Goal: Book appointment/travel/reservation

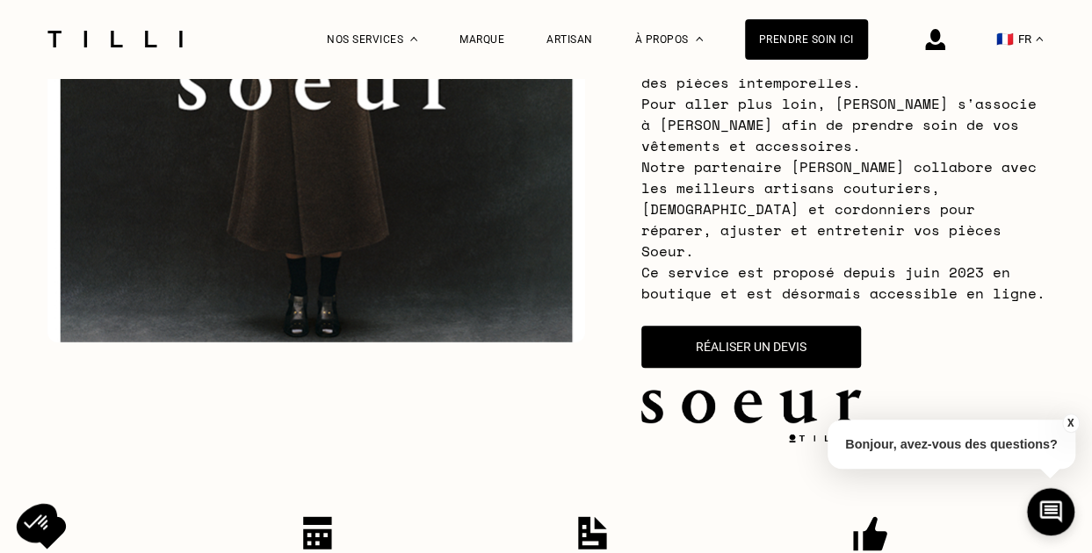
scroll to position [263, 0]
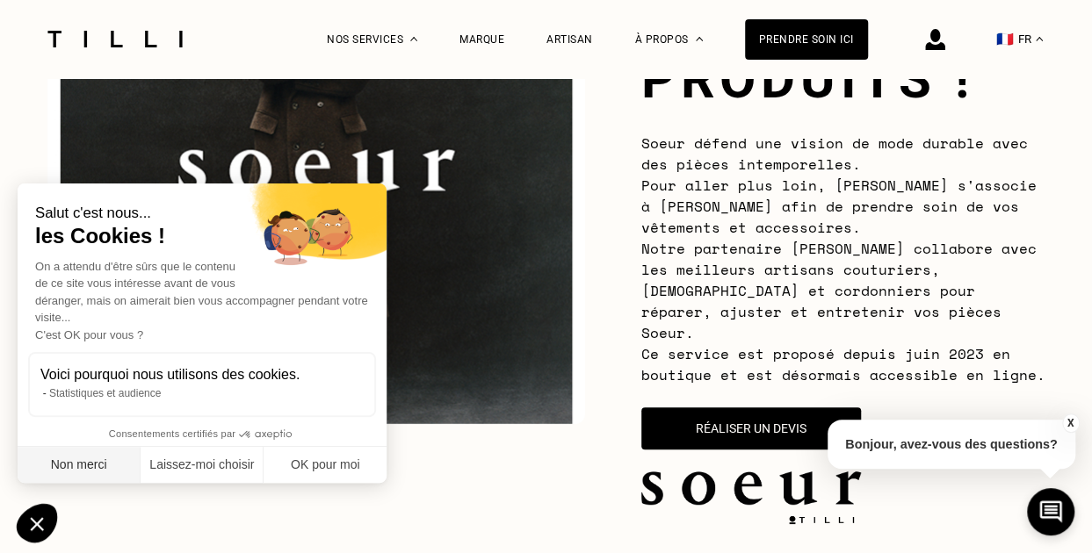
click at [83, 466] on button "Non merci" at bounding box center [79, 465] width 123 height 37
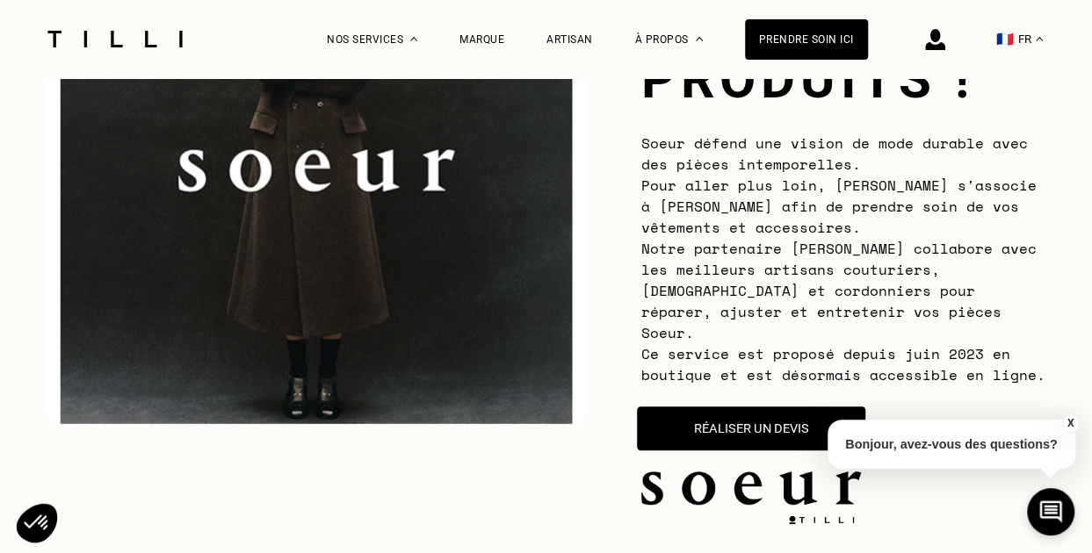
click at [723, 421] on button "Réaliser un devis" at bounding box center [751, 429] width 228 height 44
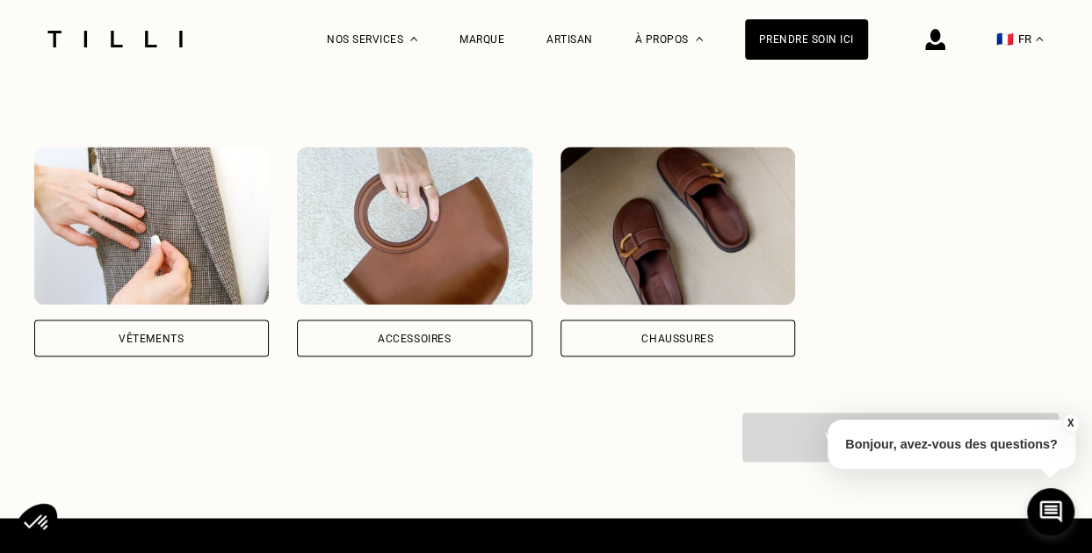
scroll to position [1389, 0]
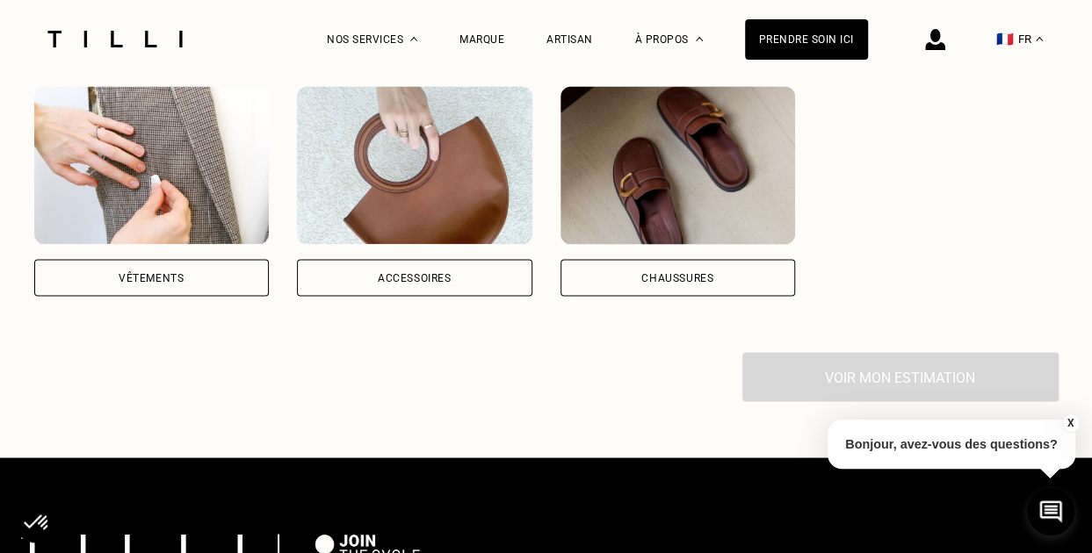
click at [191, 270] on div "Vêtements" at bounding box center [151, 277] width 235 height 37
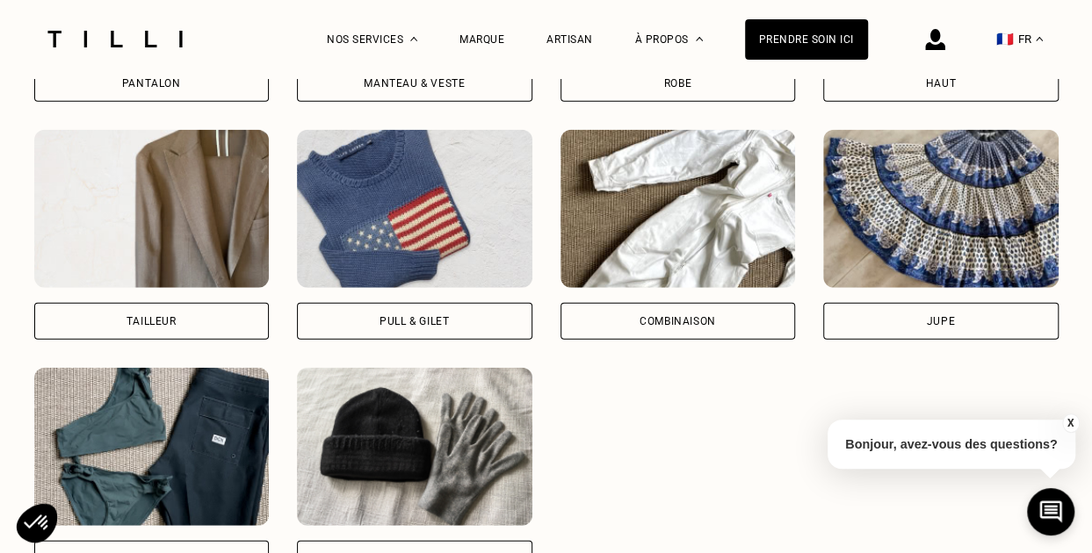
scroll to position [2148, 0]
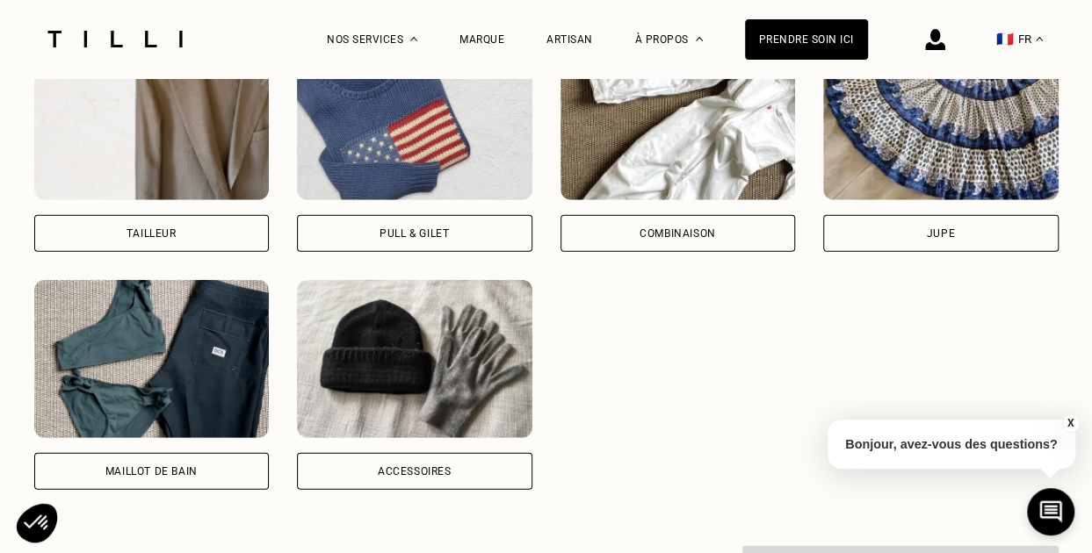
click at [940, 231] on div "Jupe" at bounding box center [940, 233] width 235 height 37
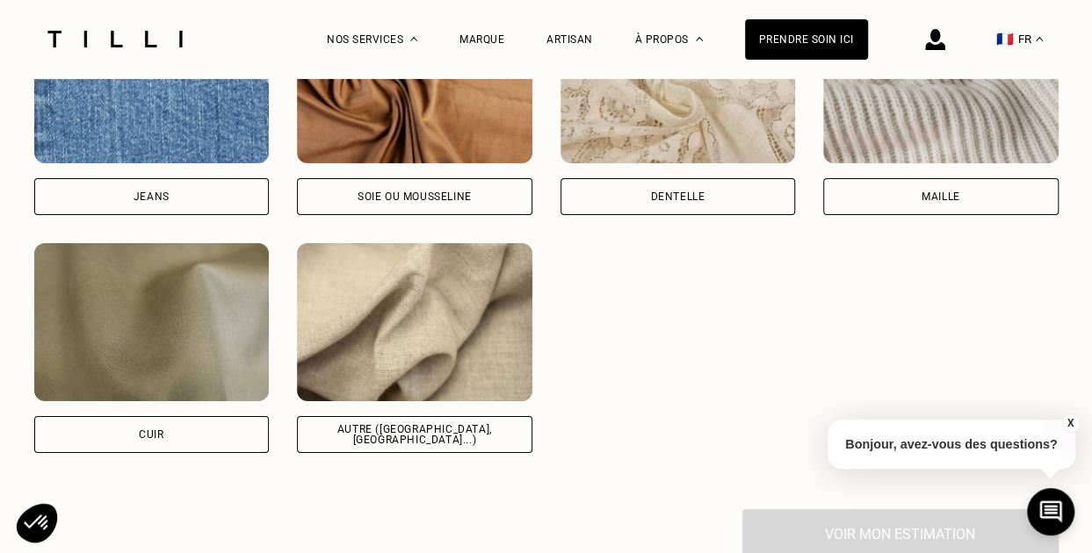
scroll to position [2926, 0]
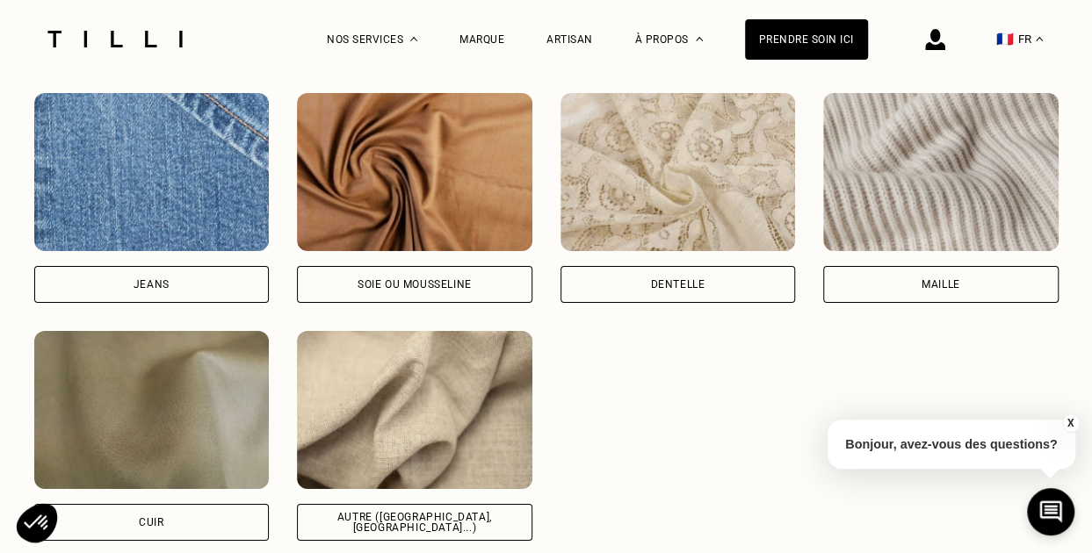
click at [416, 521] on div "Autre ([GEOGRAPHIC_DATA], [GEOGRAPHIC_DATA]...)" at bounding box center [414, 522] width 235 height 37
select select "FR"
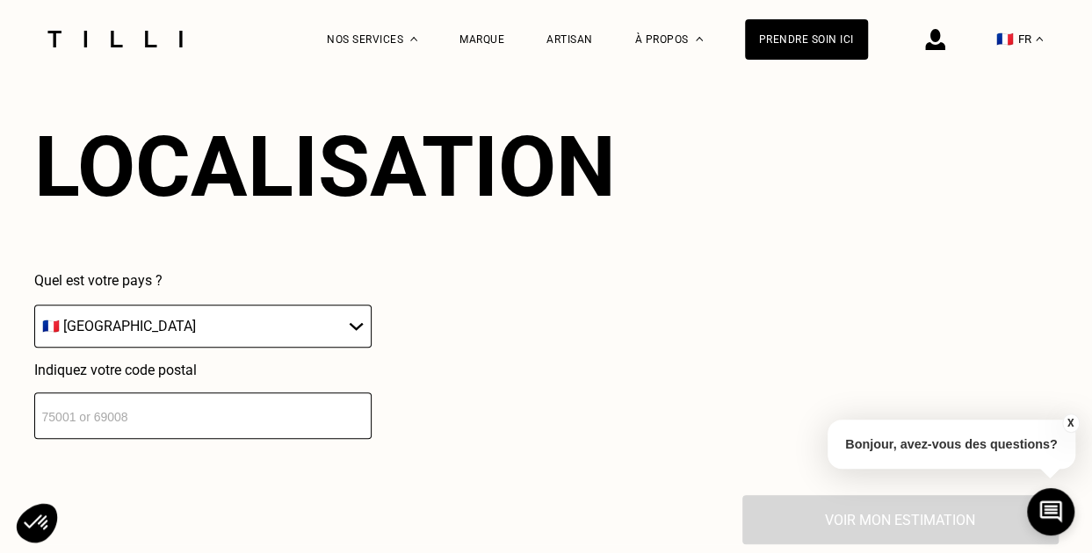
scroll to position [3493, 0]
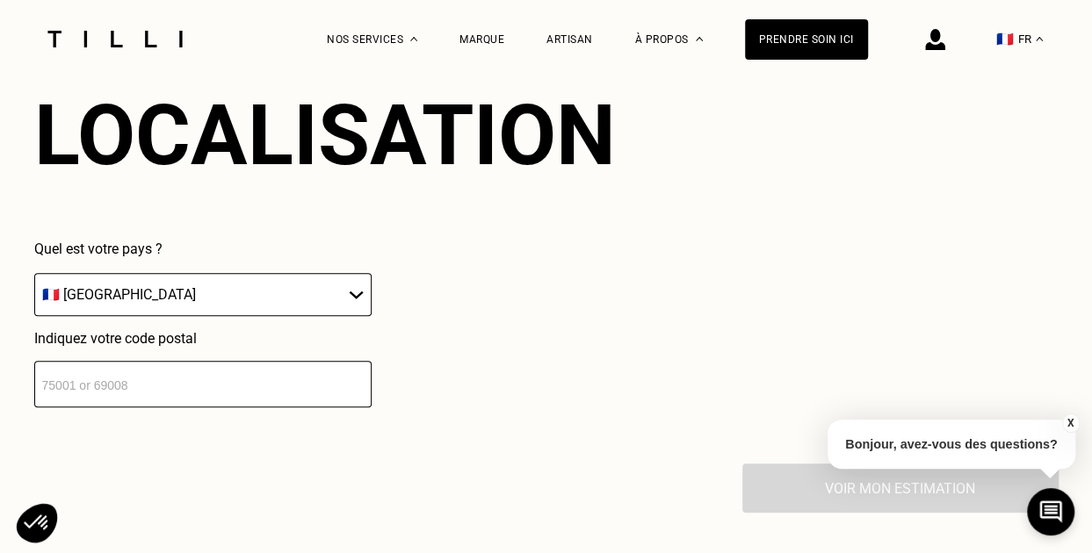
click at [349, 291] on select "🇩🇪 [GEOGRAPHIC_DATA] 🇦🇹 [GEOGRAPHIC_DATA] 🇧🇪 [GEOGRAPHIC_DATA] 🇧🇬 Bulgarie 🇨🇾 C…" at bounding box center [202, 294] width 337 height 43
click at [34, 273] on select "🇩🇪 [GEOGRAPHIC_DATA] 🇦🇹 [GEOGRAPHIC_DATA] 🇧🇪 [GEOGRAPHIC_DATA] 🇧🇬 Bulgarie 🇨🇾 C…" at bounding box center [202, 294] width 337 height 43
click at [160, 384] on input "number" at bounding box center [202, 384] width 337 height 47
type input "93130"
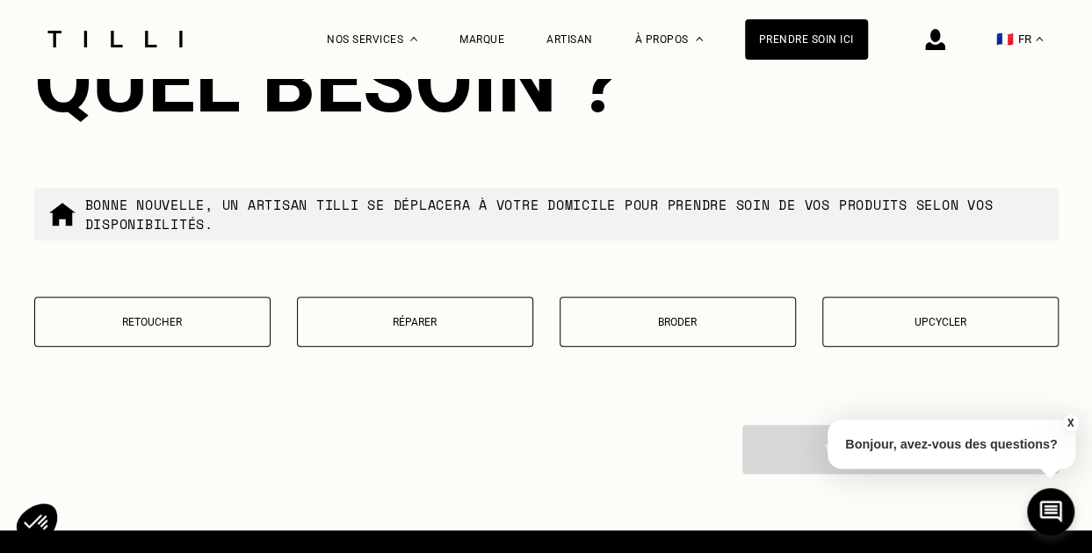
scroll to position [4018, 0]
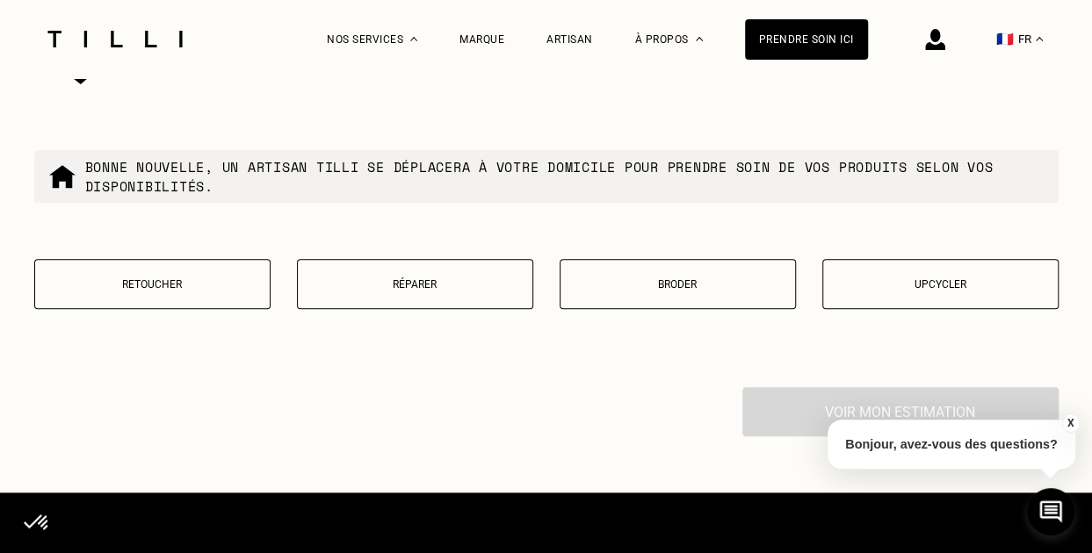
click at [157, 282] on p "Retoucher" at bounding box center [152, 284] width 217 height 12
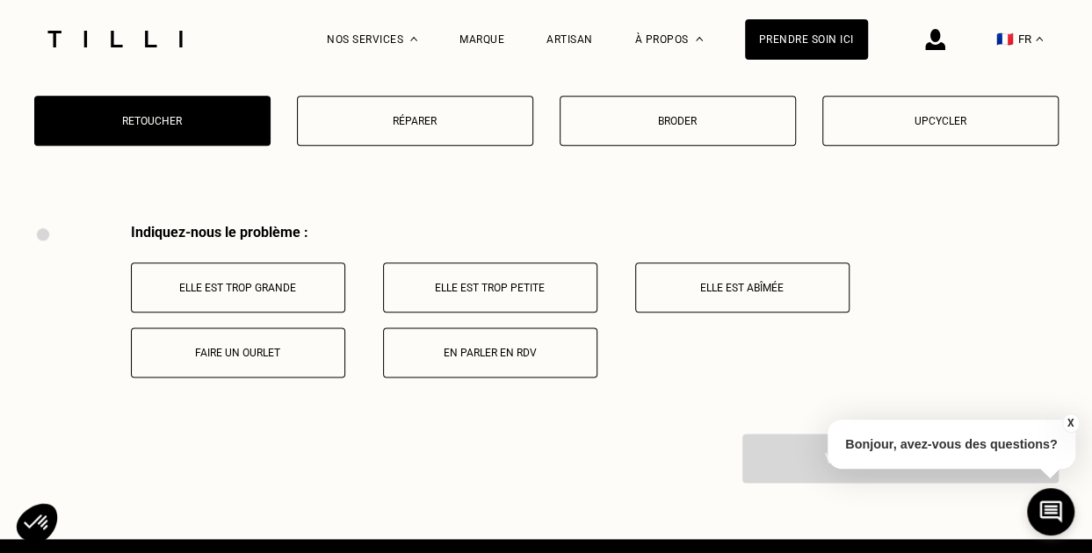
scroll to position [4292, 0]
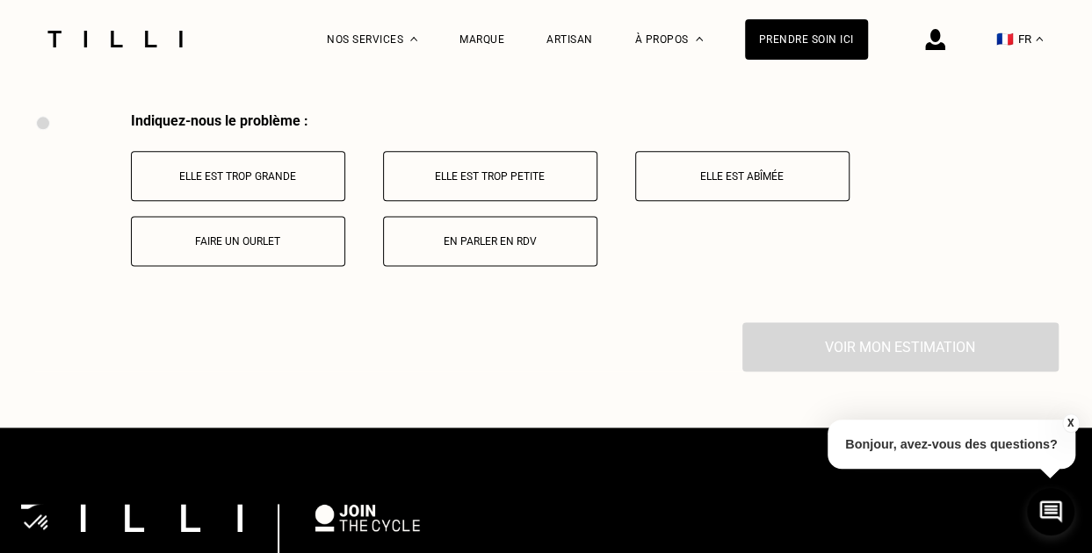
click at [234, 184] on button "Elle est trop grande" at bounding box center [238, 176] width 214 height 50
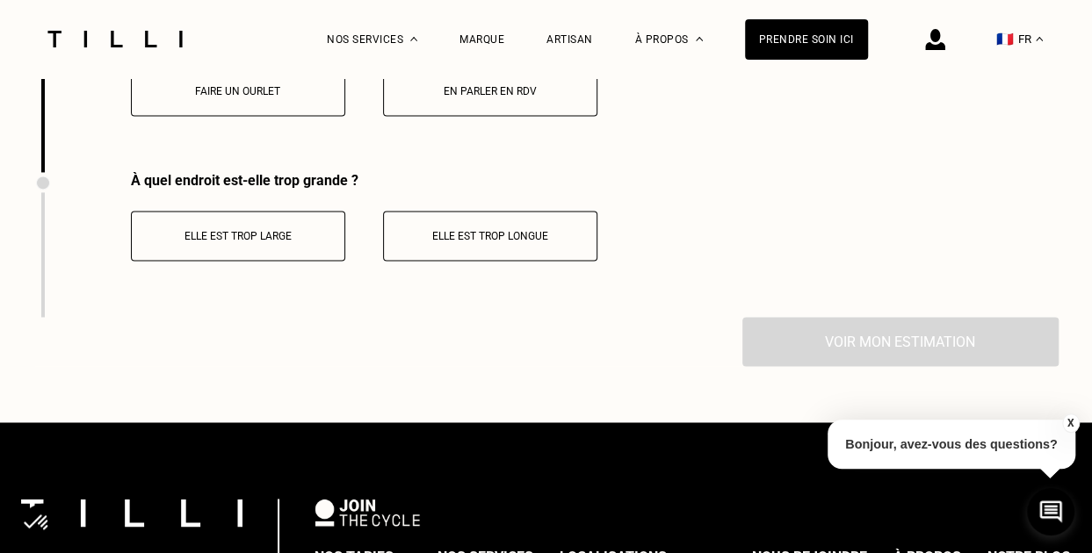
scroll to position [4415, 0]
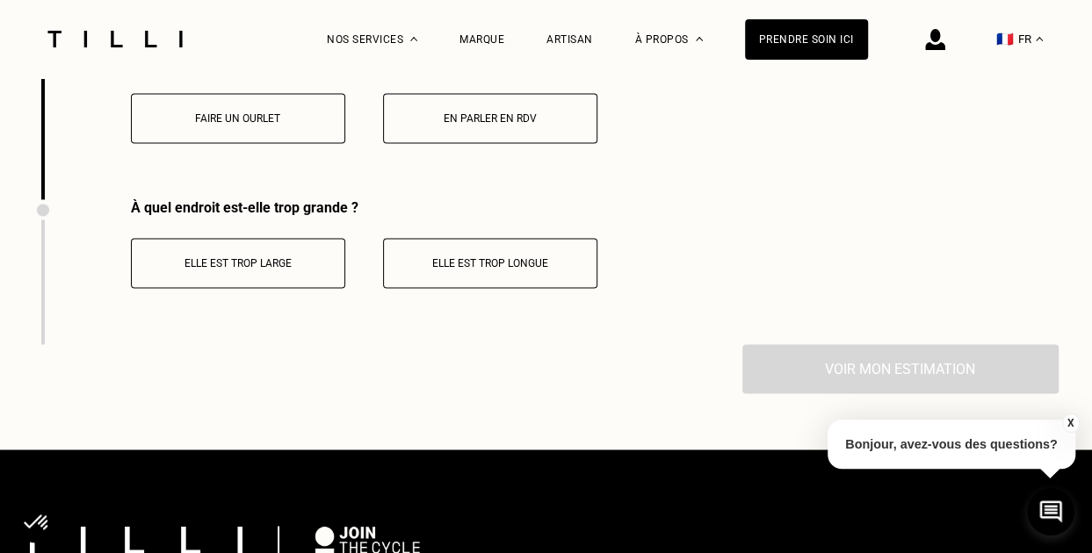
click at [257, 114] on p "Faire un ourlet" at bounding box center [238, 118] width 195 height 12
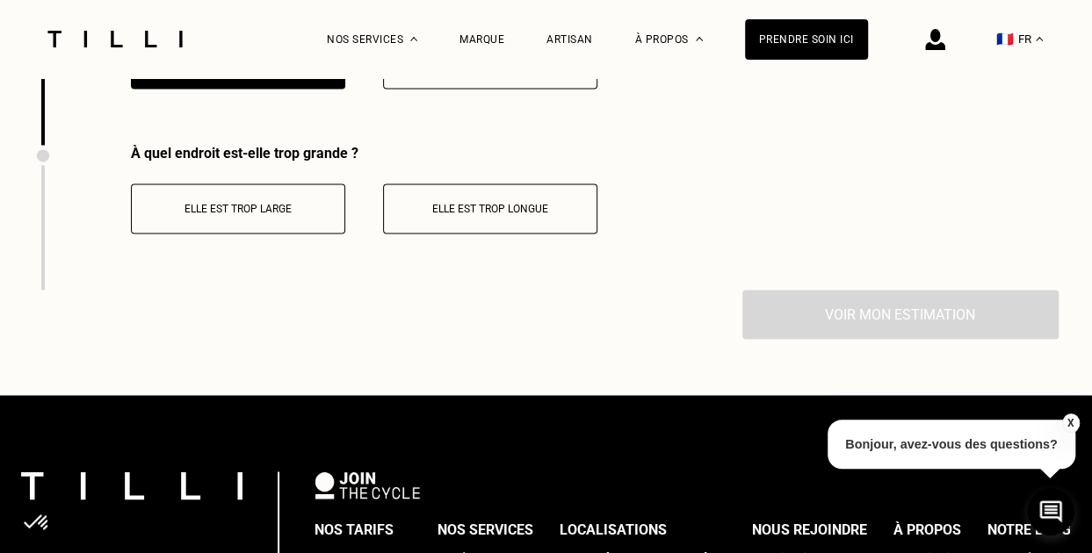
scroll to position [4503, 0]
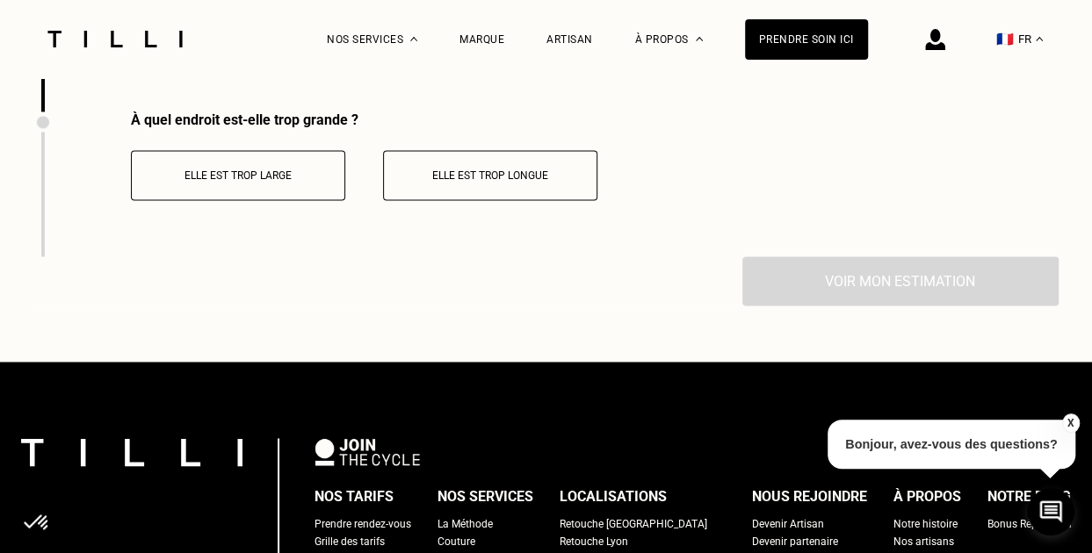
click at [262, 177] on p "Elle est trop large" at bounding box center [238, 175] width 195 height 12
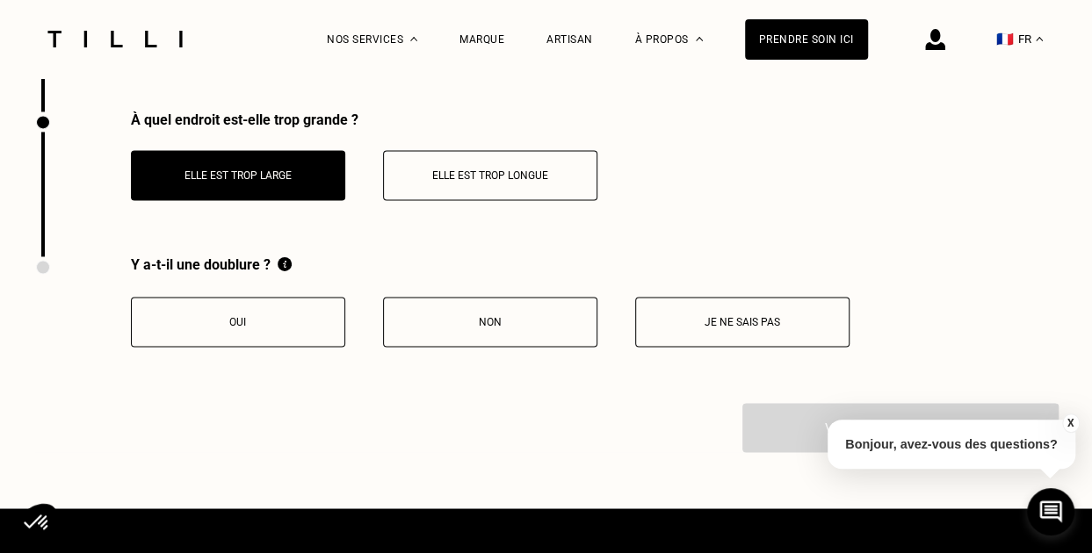
click at [450, 322] on p "Non" at bounding box center [490, 322] width 195 height 12
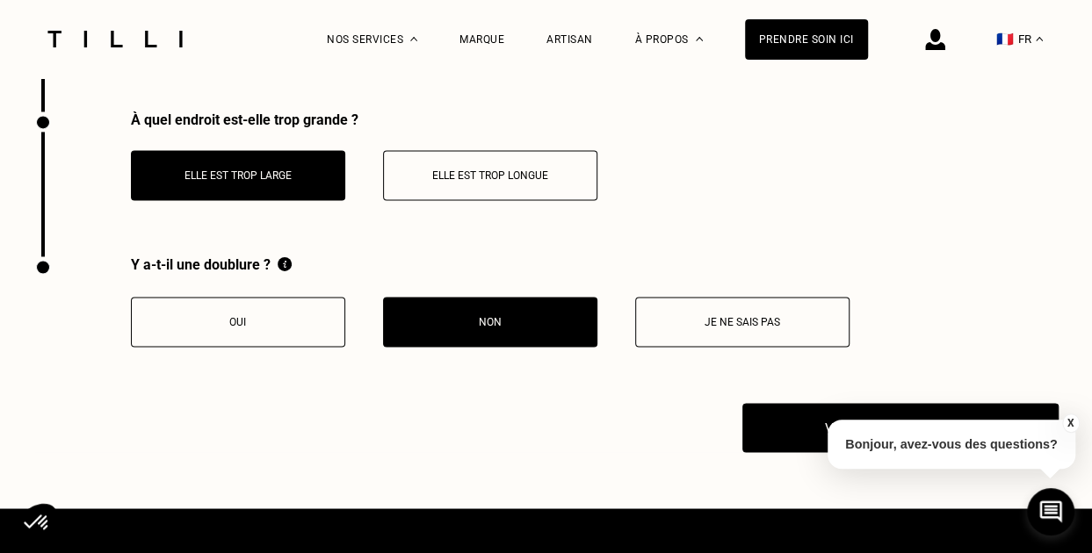
click at [490, 184] on button "Elle est trop longue" at bounding box center [490, 175] width 214 height 50
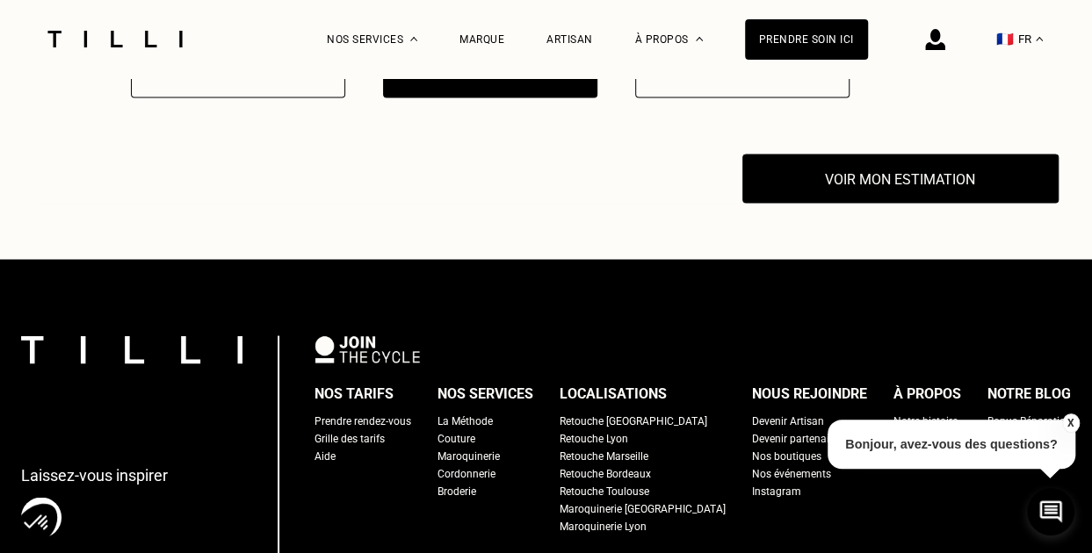
scroll to position [4767, 0]
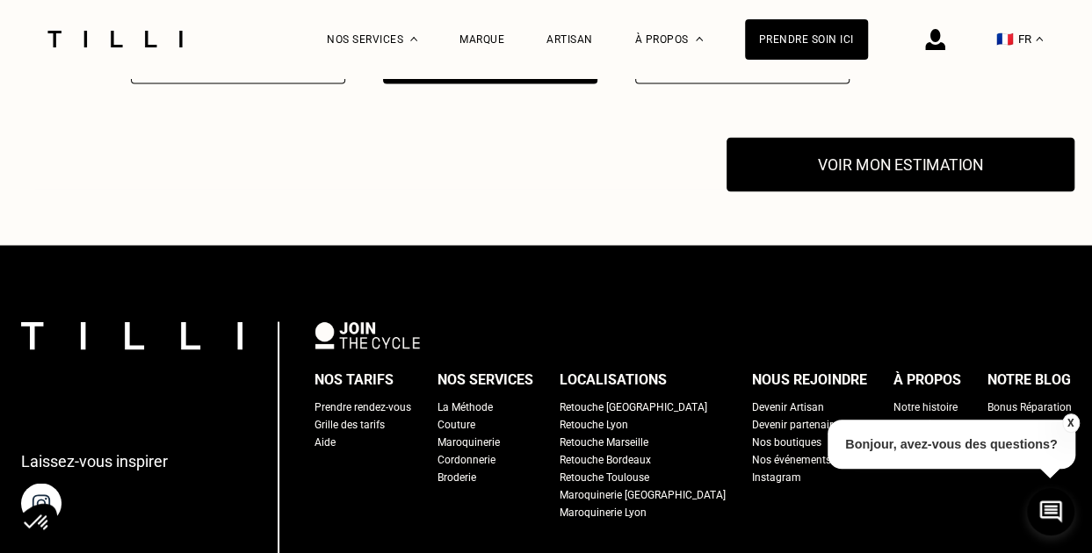
click at [861, 168] on button "Voir mon estimation" at bounding box center [900, 165] width 348 height 54
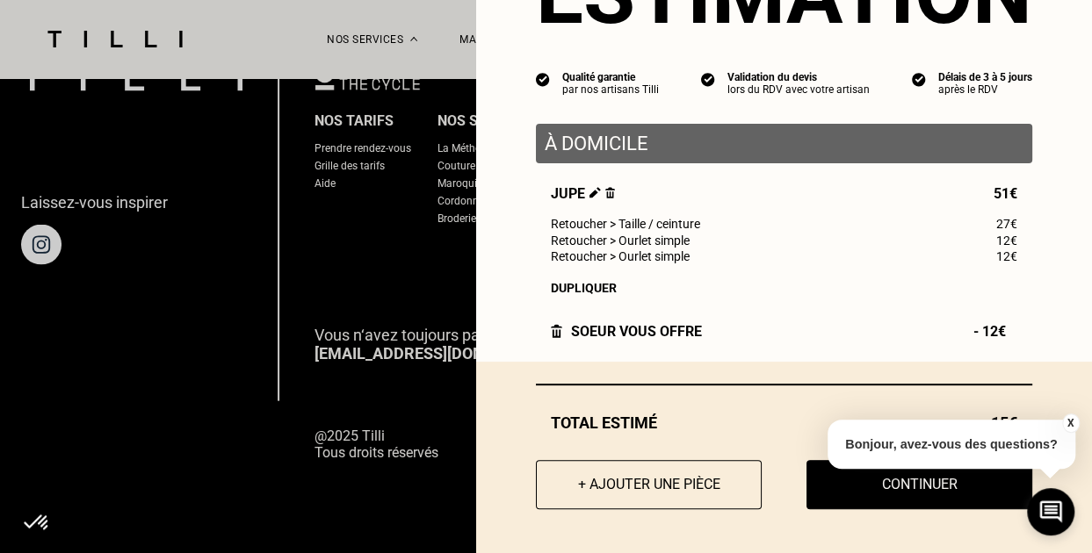
scroll to position [5026, 0]
click at [1070, 424] on button "X" at bounding box center [1070, 423] width 18 height 19
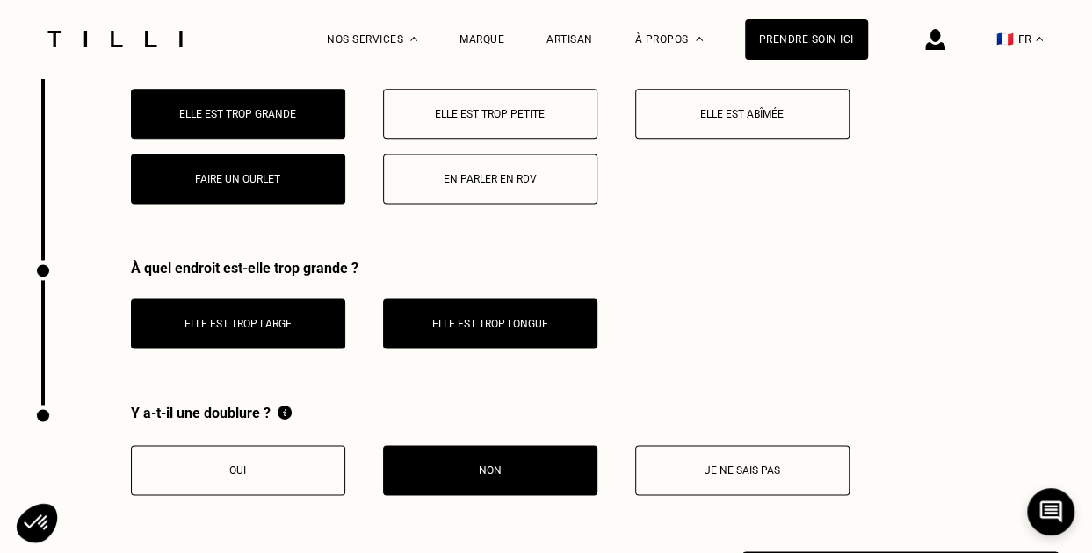
scroll to position [4323, 0]
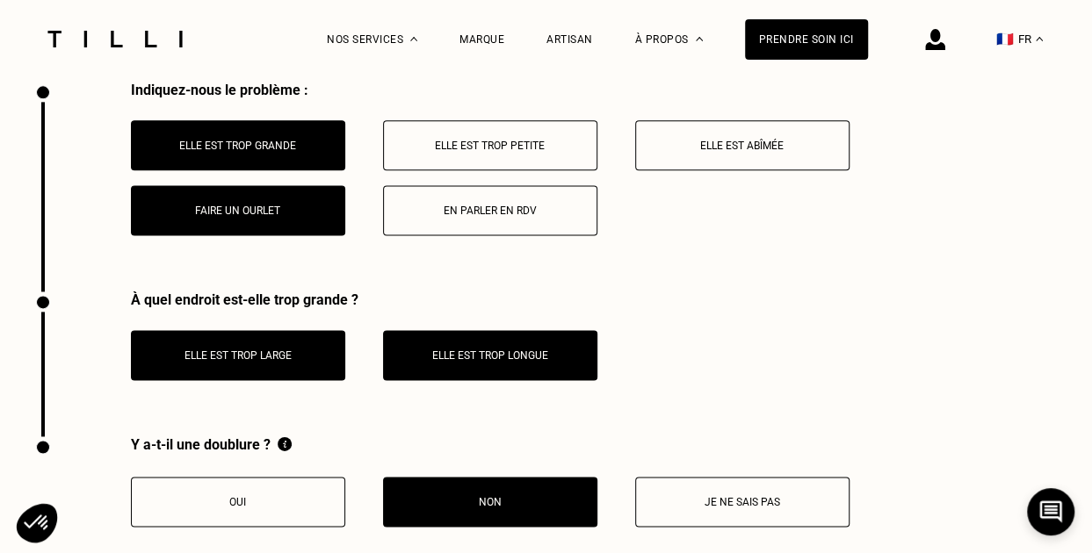
click at [228, 220] on button "Faire un ourlet" at bounding box center [238, 210] width 214 height 50
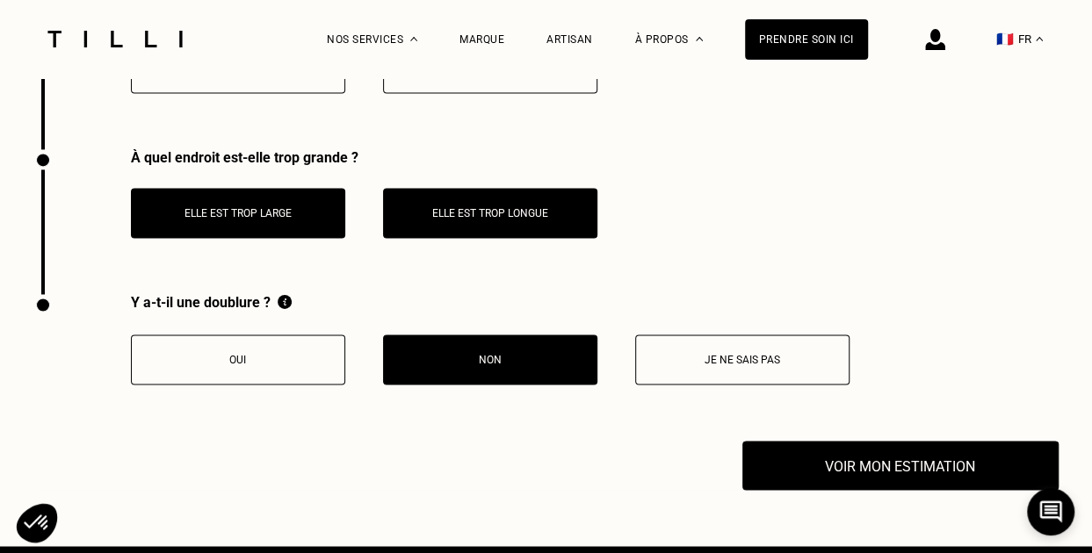
scroll to position [4503, 0]
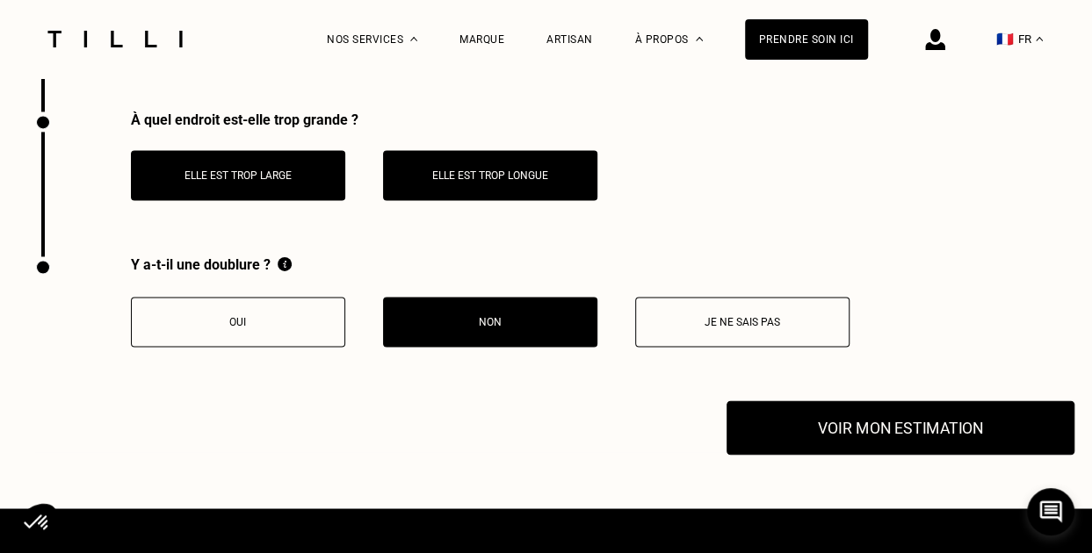
click at [902, 431] on button "Voir mon estimation" at bounding box center [900, 428] width 348 height 54
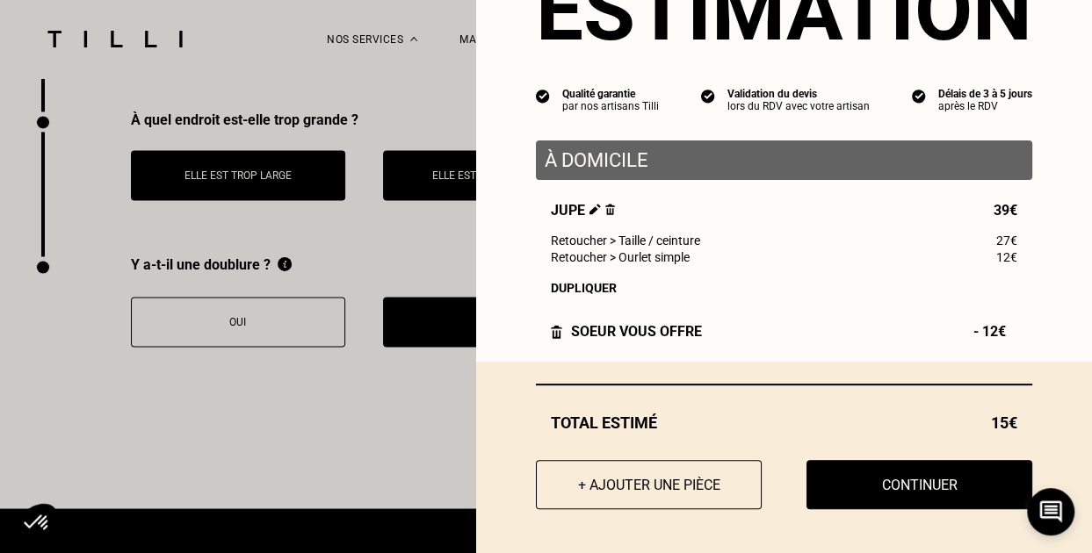
scroll to position [102, 0]
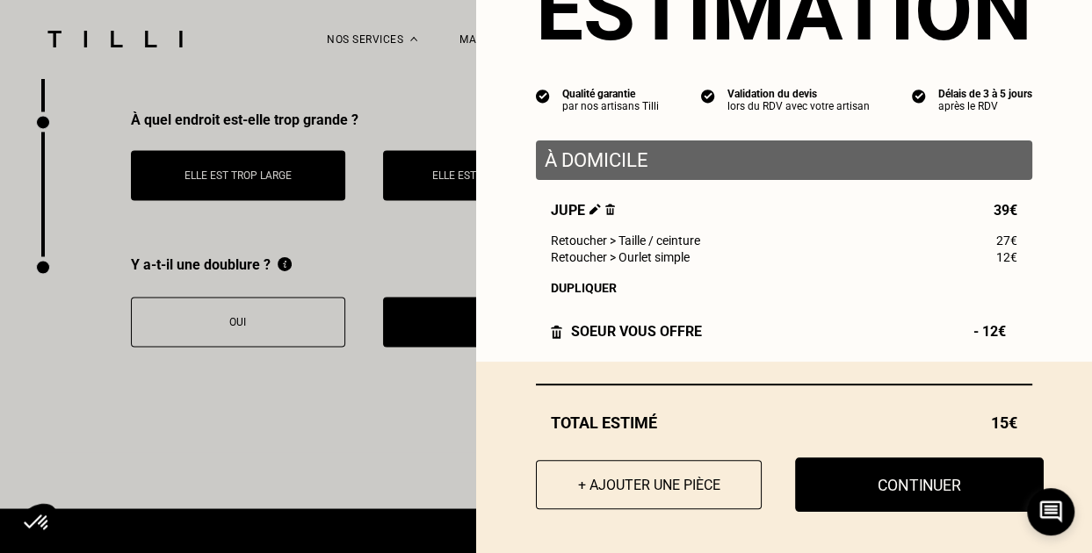
click at [893, 487] on button "Continuer" at bounding box center [919, 485] width 249 height 54
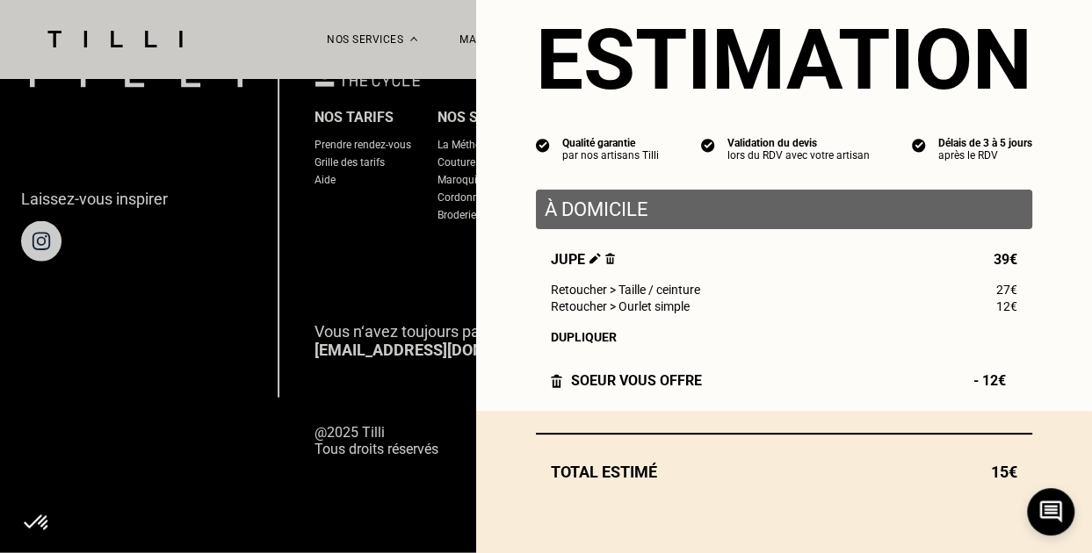
scroll to position [1852, 0]
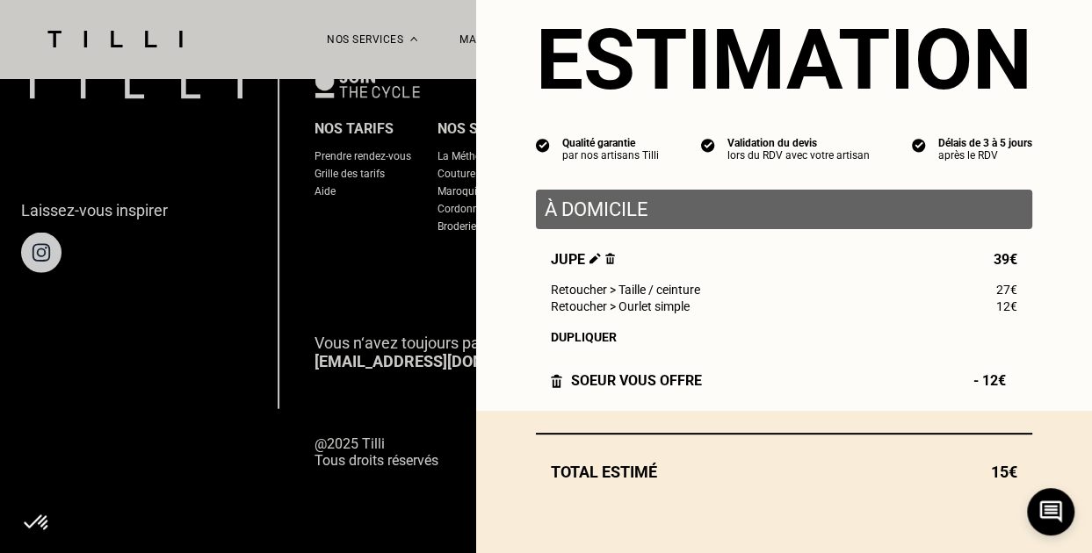
scroll to position [53, 0]
select select "FR"
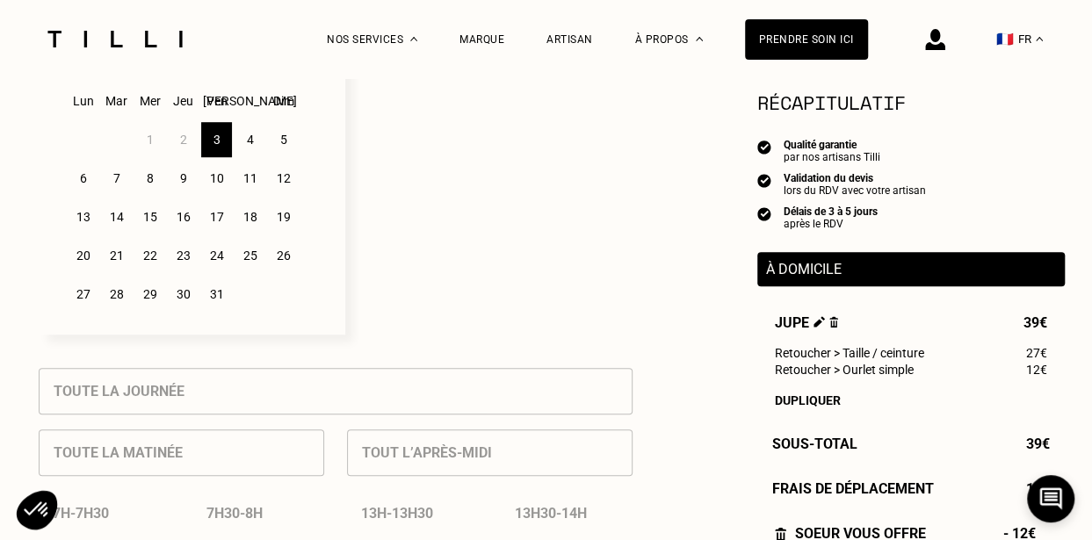
scroll to position [439, 0]
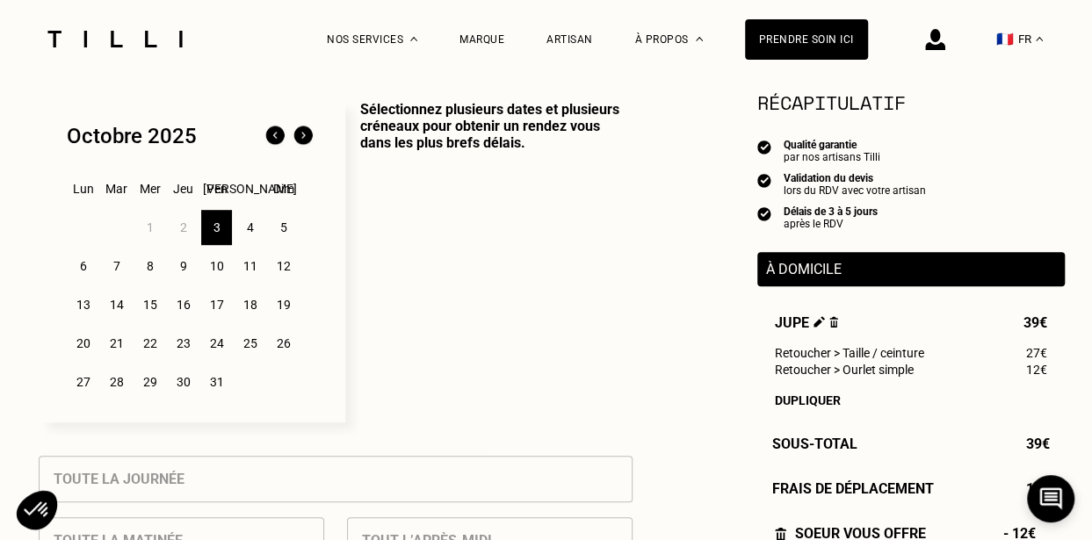
click at [218, 270] on div "10" at bounding box center [216, 266] width 31 height 35
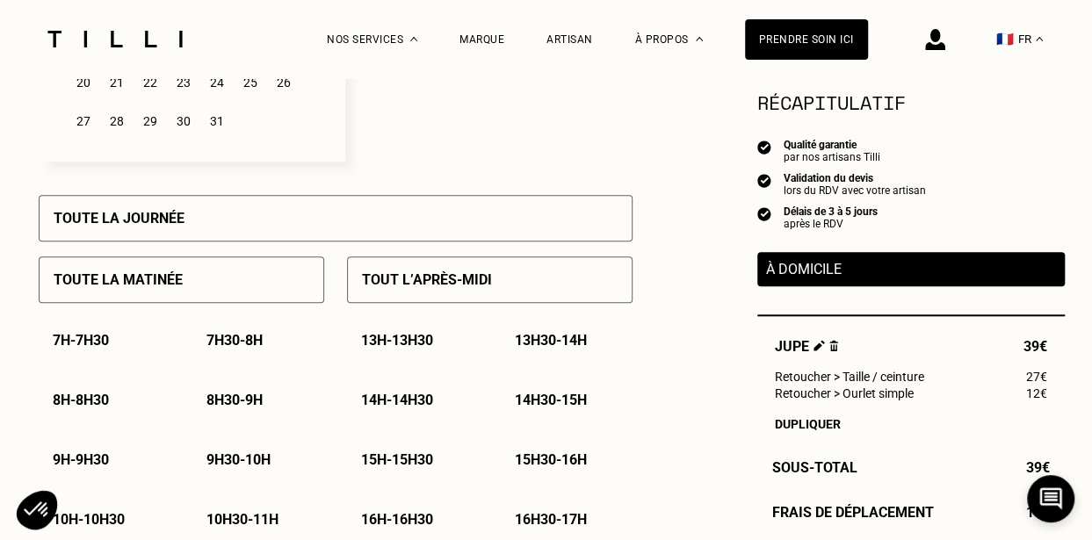
scroll to position [703, 0]
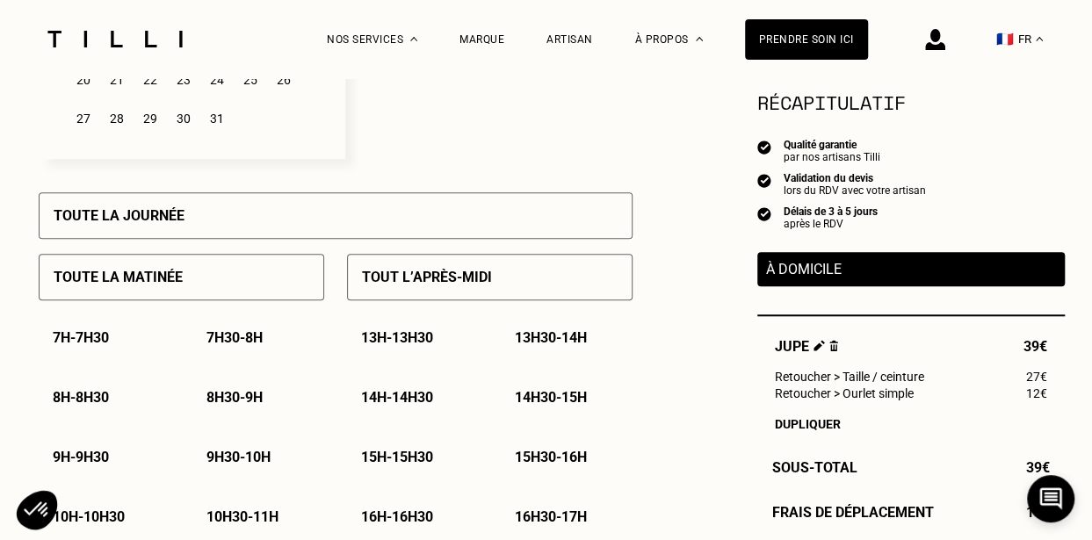
click at [407, 285] on p "Tout l’après-midi" at bounding box center [427, 277] width 130 height 17
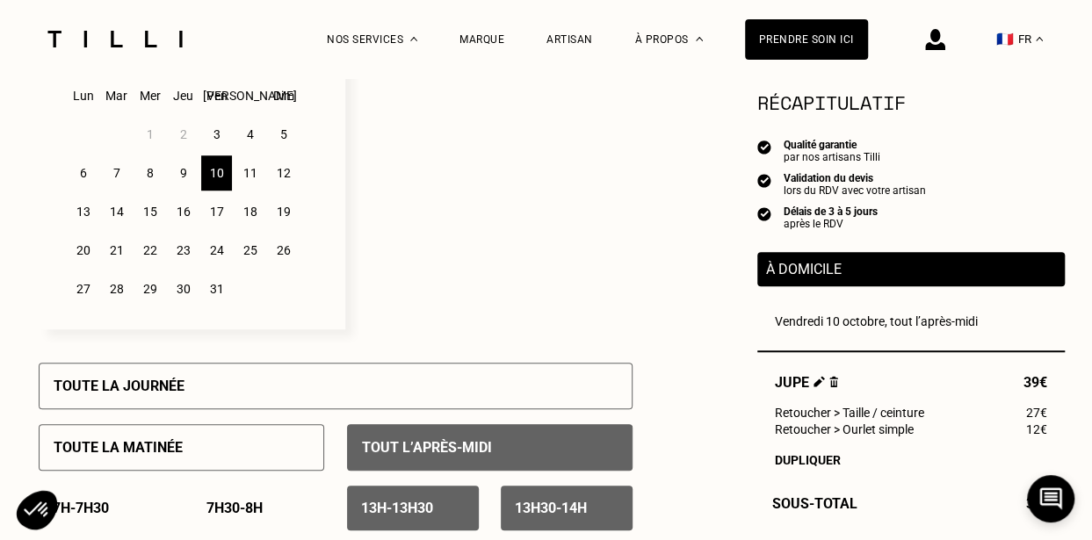
scroll to position [527, 0]
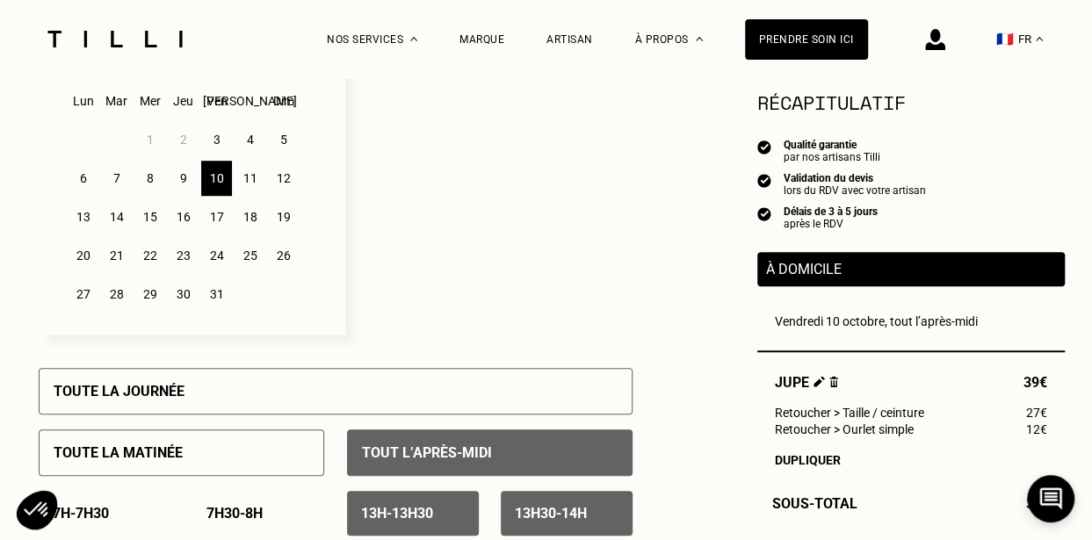
click at [218, 260] on div "24" at bounding box center [216, 255] width 31 height 35
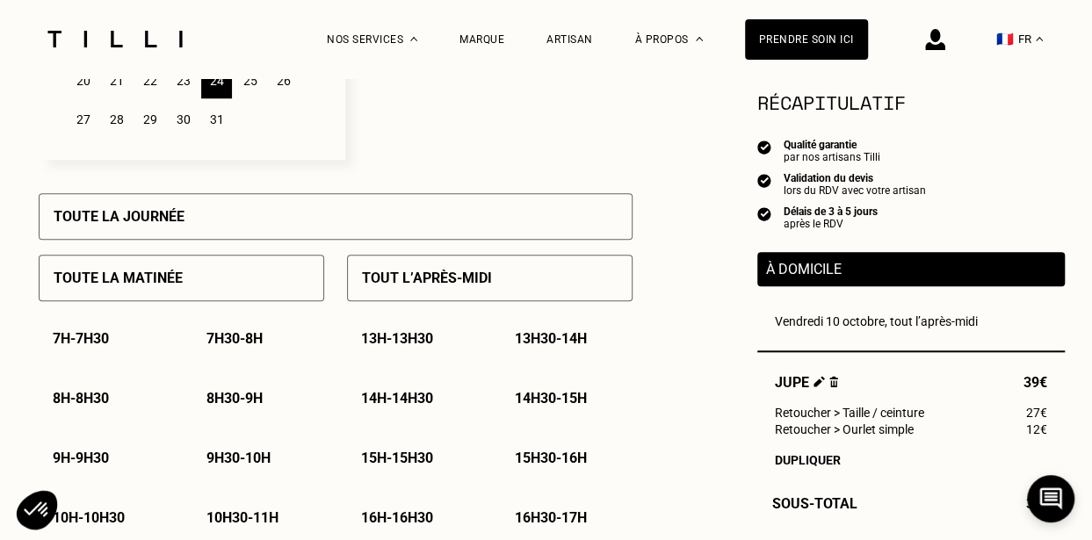
scroll to position [703, 0]
click at [450, 285] on p "Tout l’après-midi" at bounding box center [427, 277] width 130 height 17
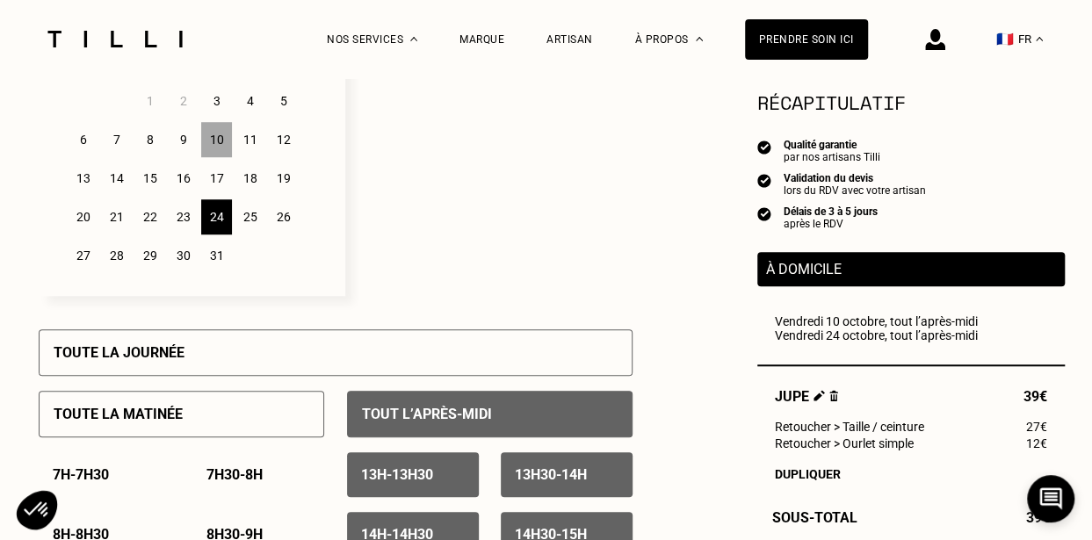
scroll to position [527, 0]
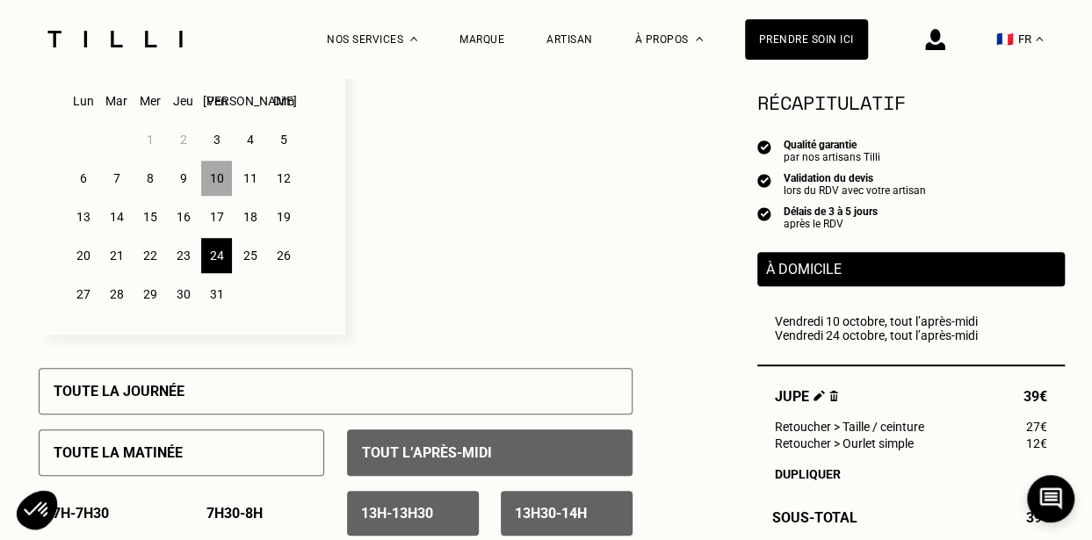
click at [216, 190] on div "10" at bounding box center [216, 178] width 31 height 35
click at [250, 454] on div "Toute la matinée" at bounding box center [181, 452] width 285 height 47
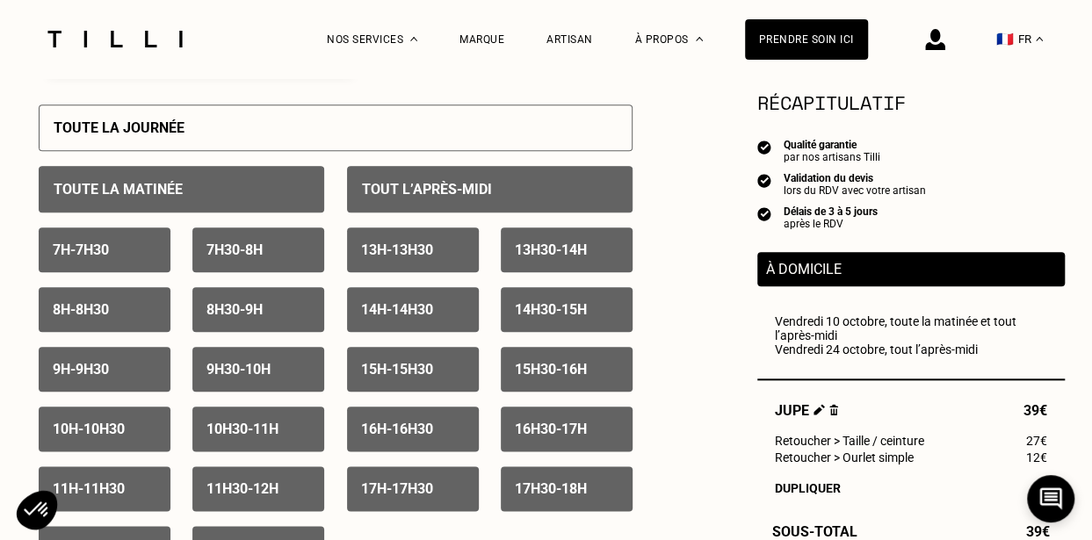
scroll to position [878, 0]
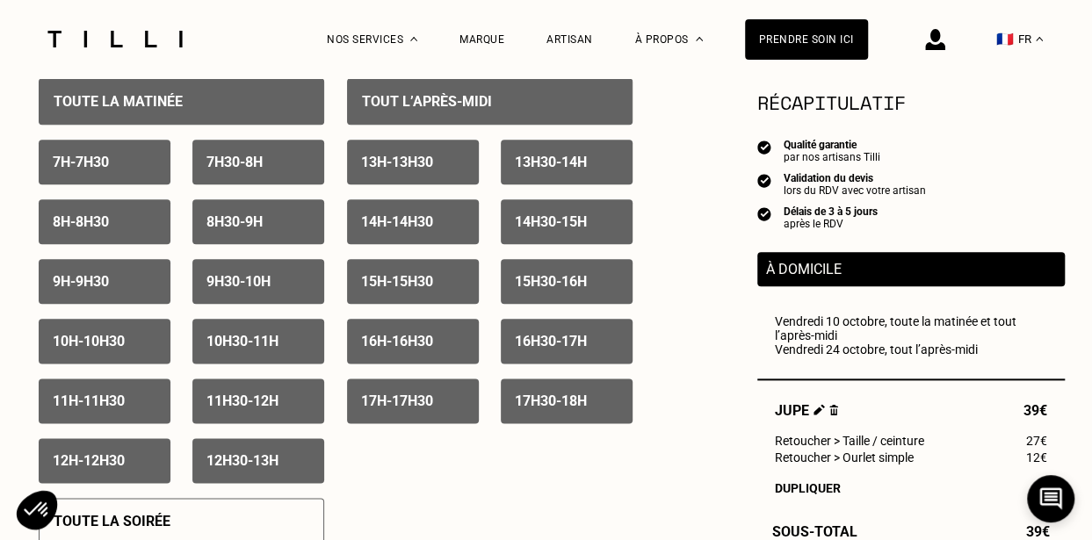
click at [88, 409] on p "11h - 11h30" at bounding box center [89, 401] width 72 height 17
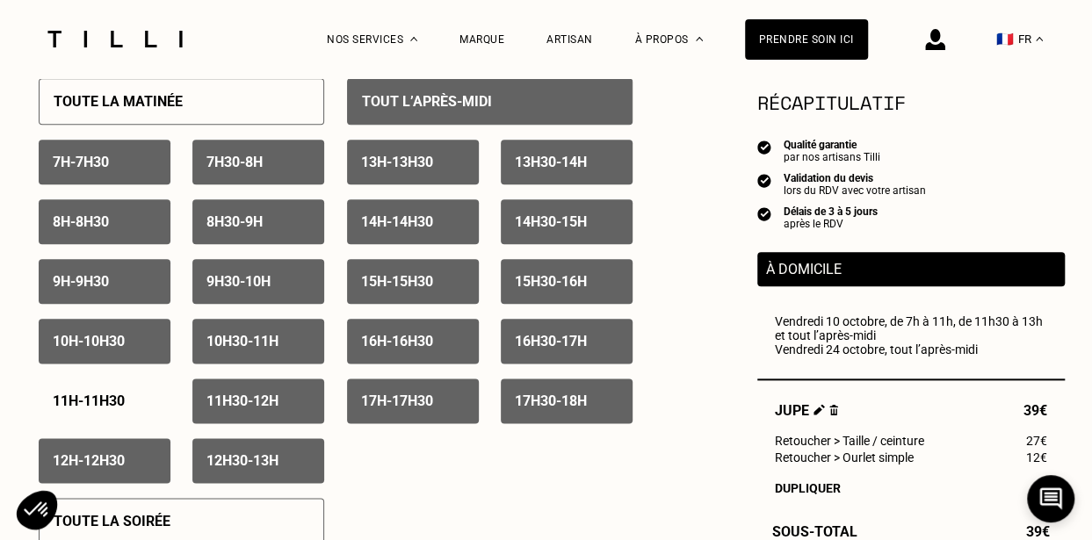
click at [227, 407] on p "11h30 - 12h" at bounding box center [242, 401] width 72 height 17
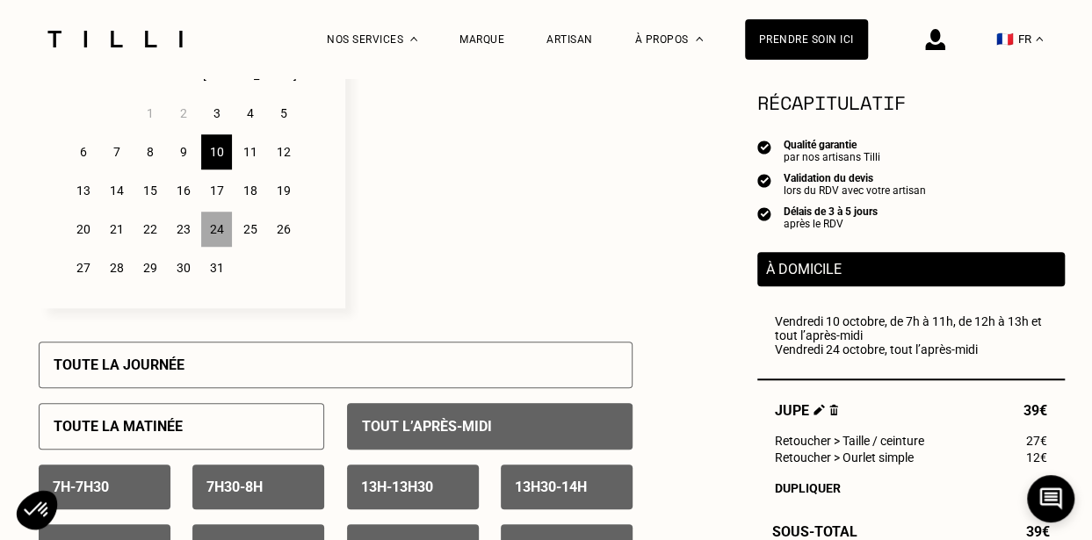
scroll to position [527, 0]
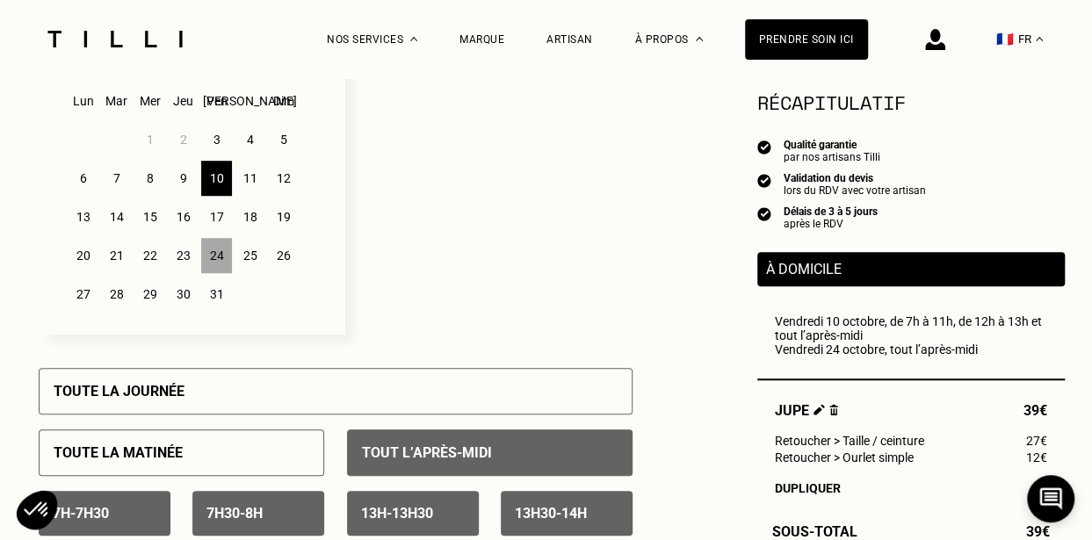
click at [218, 185] on div "10" at bounding box center [216, 178] width 31 height 35
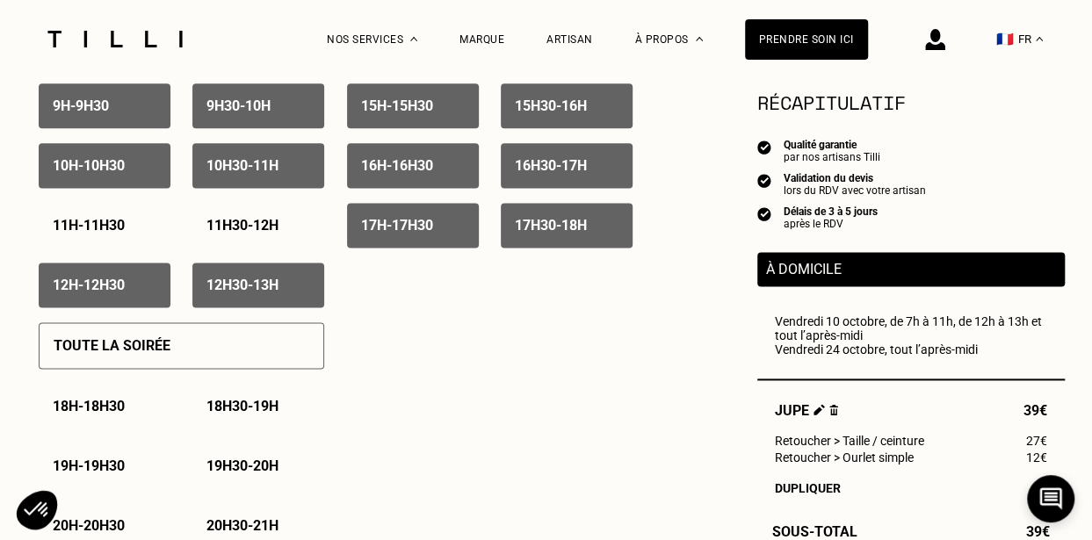
scroll to position [1142, 0]
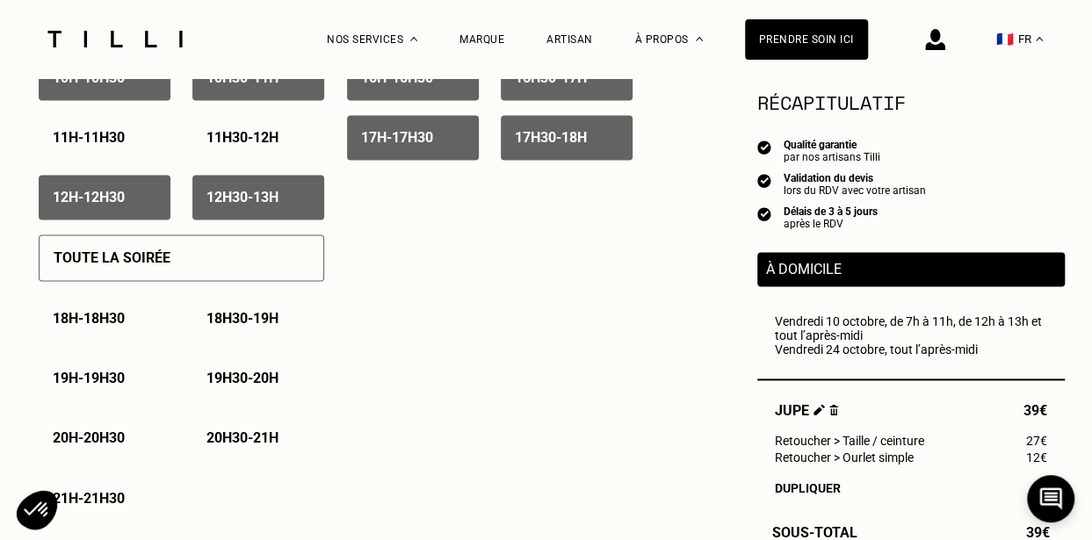
click at [269, 268] on div "Toute la soirée" at bounding box center [181, 257] width 285 height 47
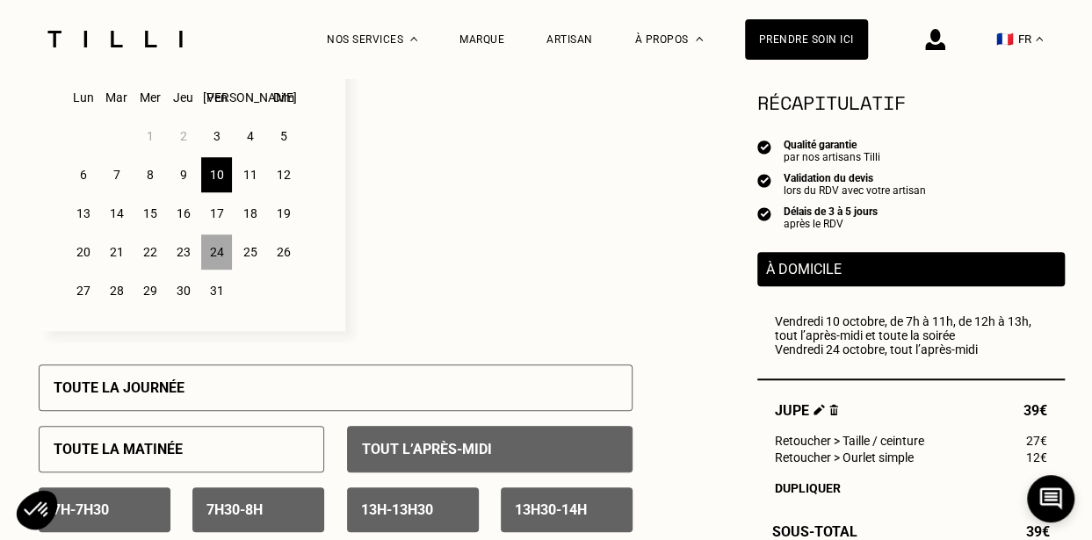
scroll to position [527, 0]
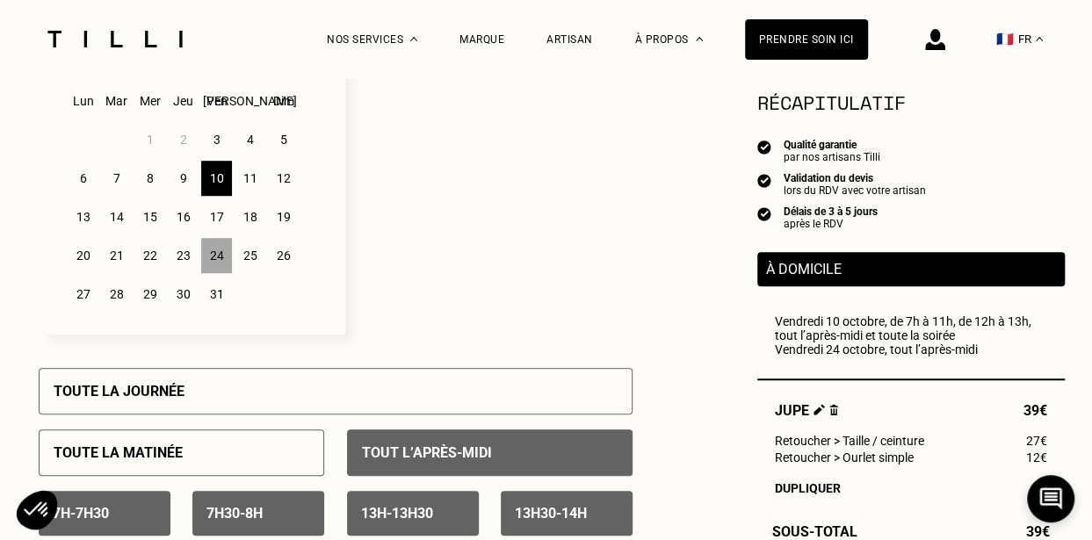
click at [223, 259] on div "24" at bounding box center [216, 255] width 31 height 35
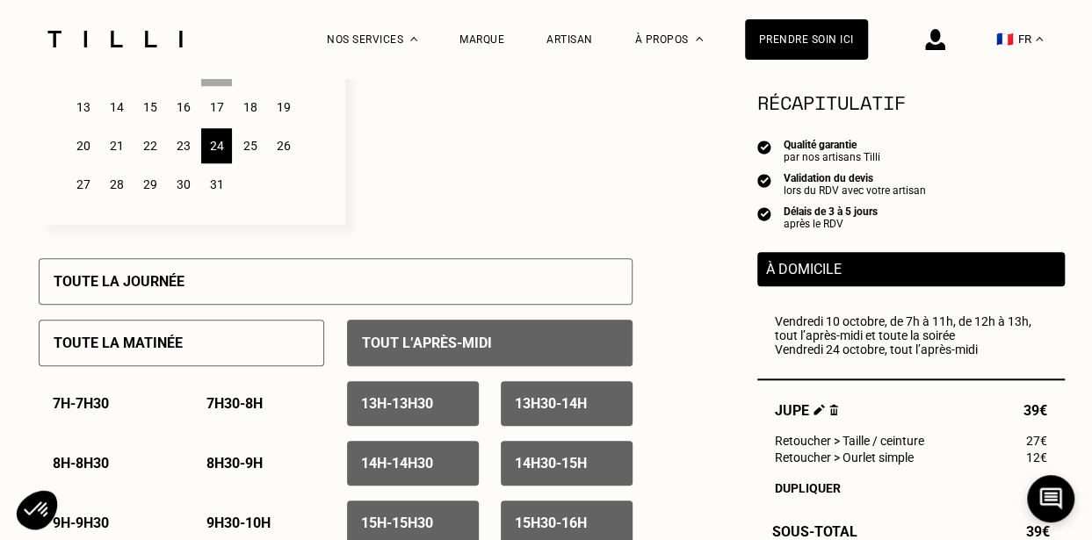
scroll to position [439, 0]
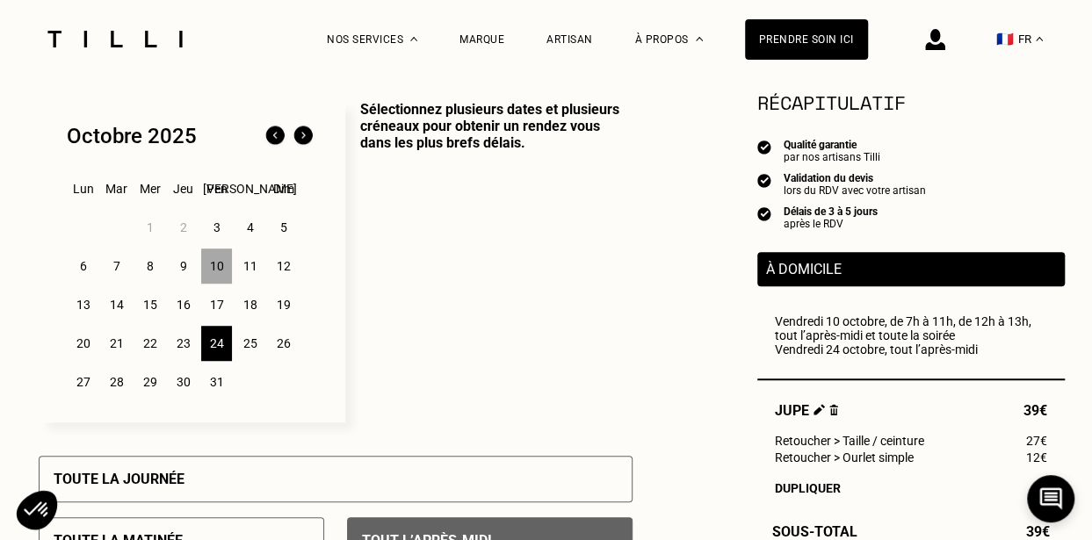
click at [213, 270] on div "10" at bounding box center [216, 266] width 31 height 35
click at [220, 271] on div "10" at bounding box center [216, 266] width 31 height 35
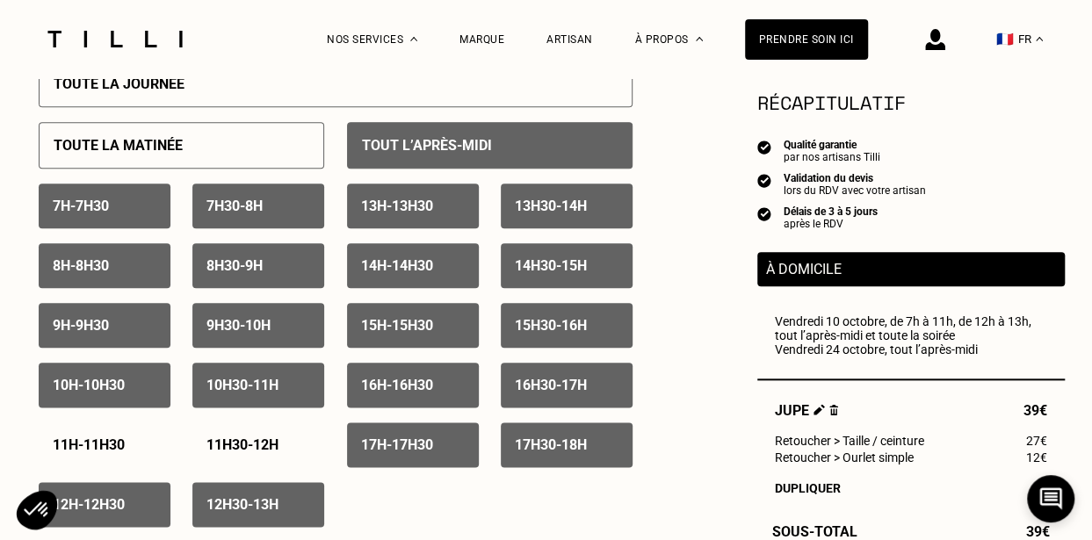
scroll to position [878, 0]
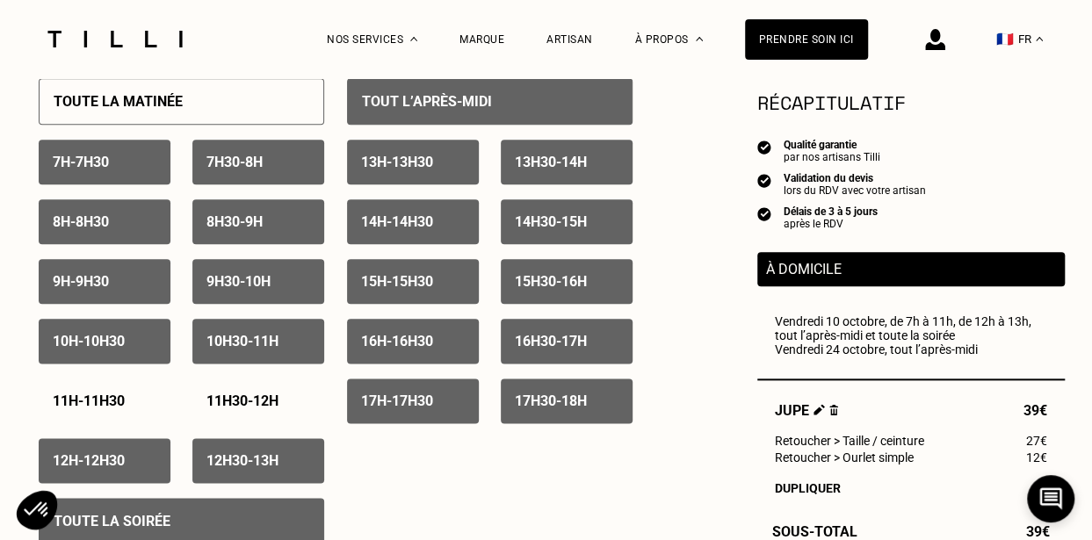
click at [464, 116] on div "Tout l’après-midi" at bounding box center [489, 101] width 285 height 47
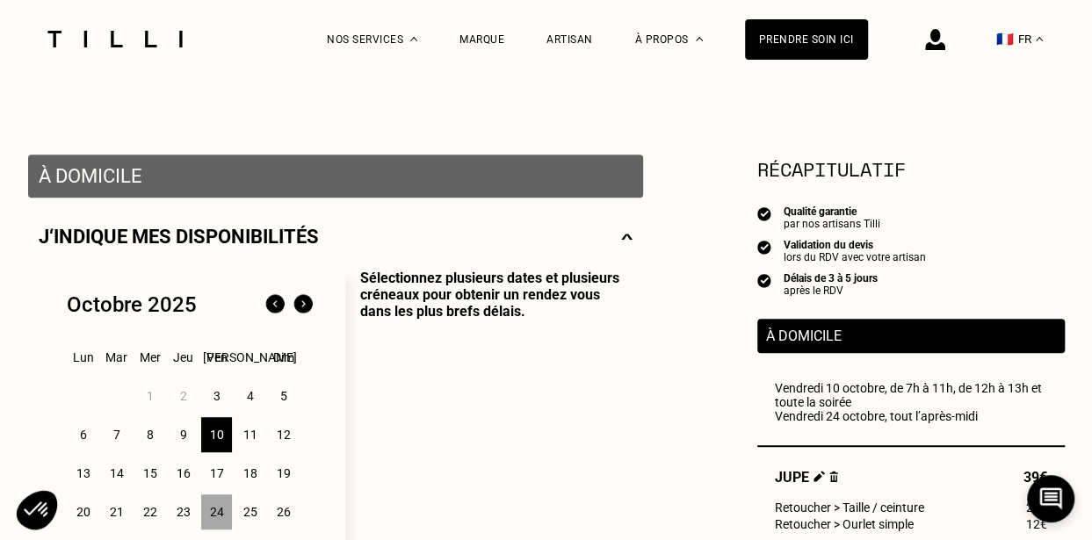
scroll to position [263, 0]
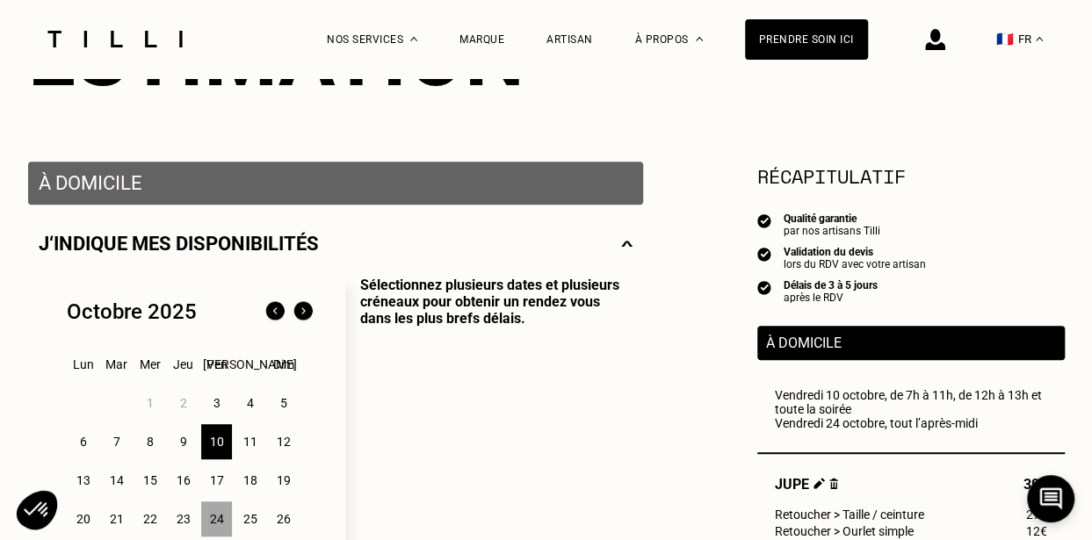
click at [213, 525] on div "24" at bounding box center [216, 518] width 31 height 35
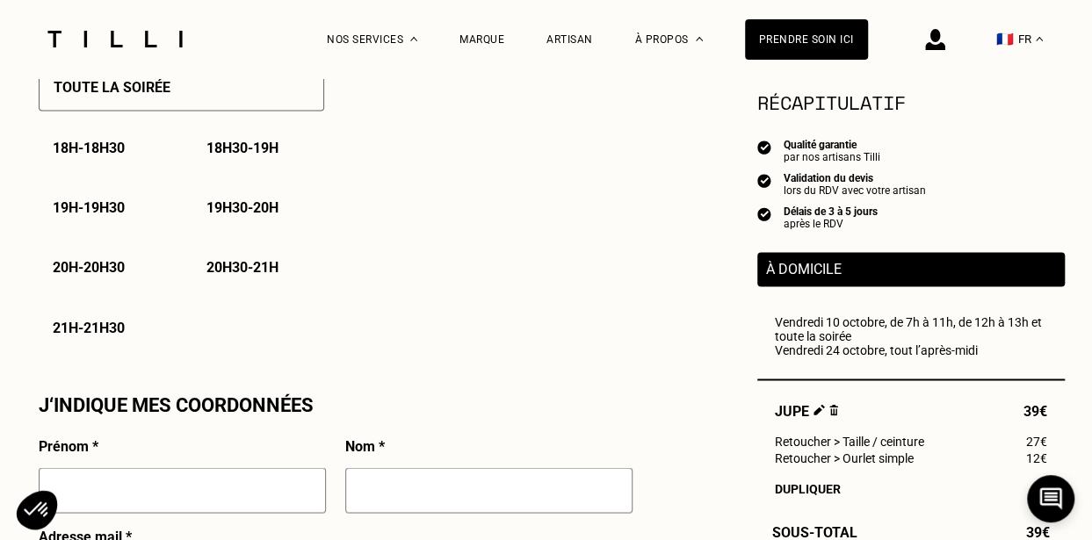
scroll to position [1317, 0]
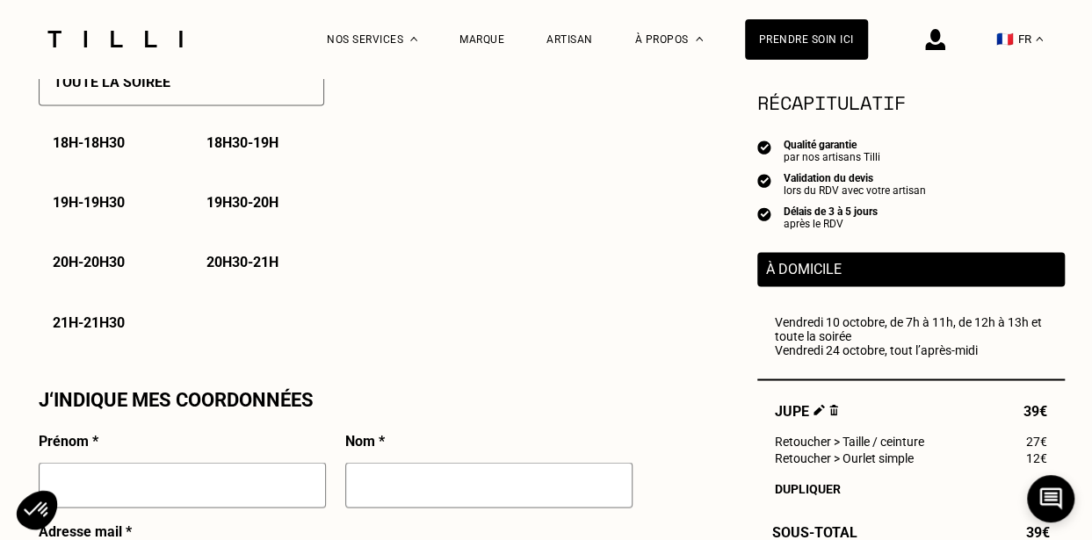
click at [224, 97] on div "Toute la soirée" at bounding box center [181, 82] width 285 height 47
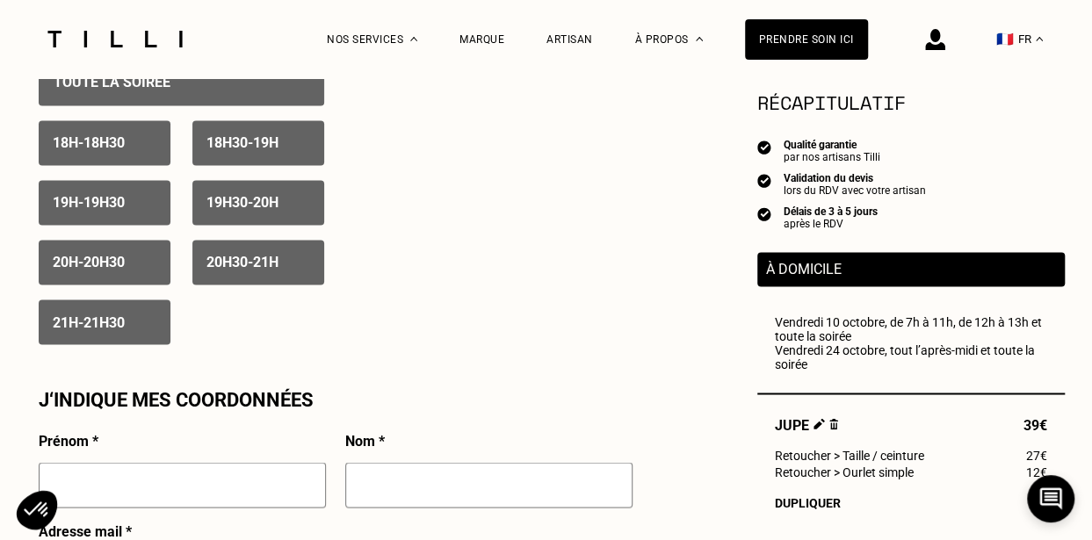
scroll to position [1493, 0]
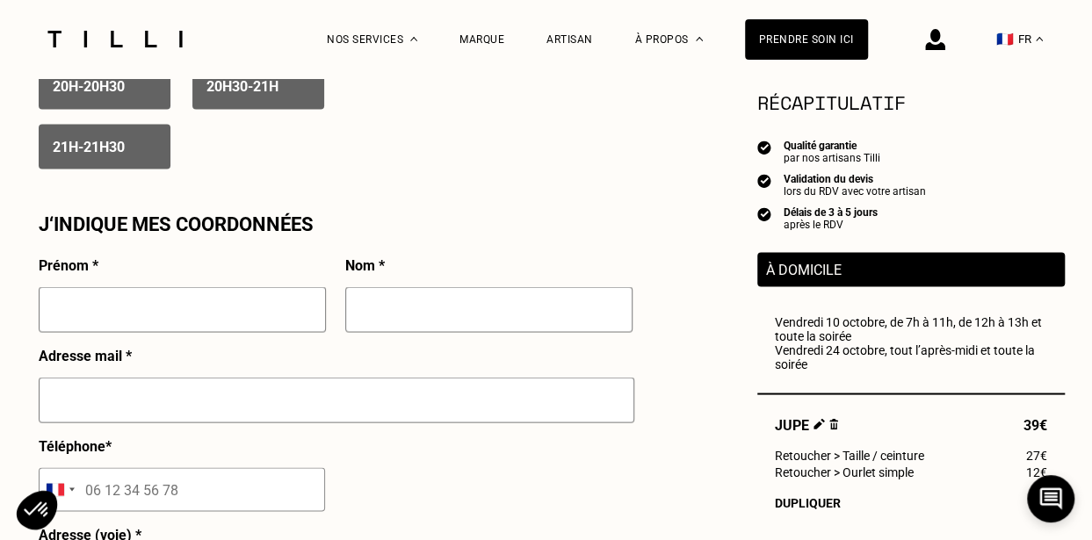
click at [152, 322] on input "text" at bounding box center [182, 309] width 287 height 46
type input "Virginie"
type input "Anselme"
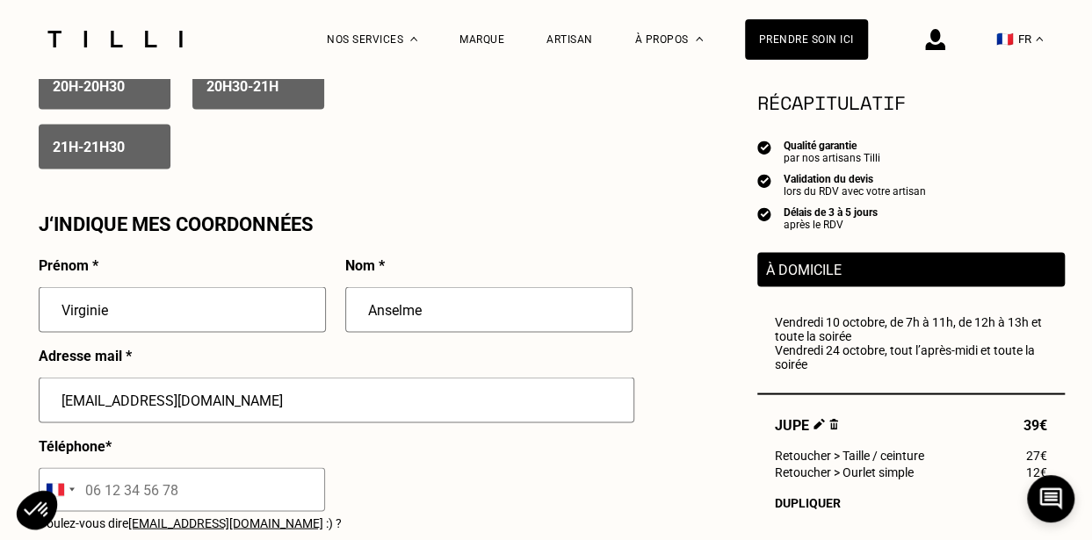
scroll to position [1581, 0]
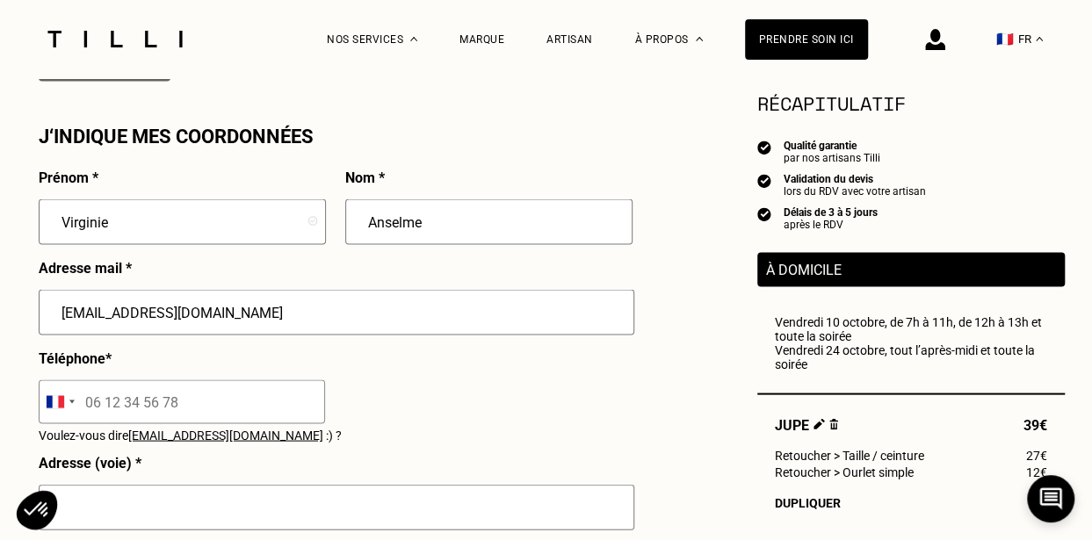
drag, startPoint x: 225, startPoint y: 321, endPoint x: 114, endPoint y: 321, distance: 110.6
click at [114, 321] on input "[EMAIL_ADDRESS][DOMAIN_NAME]" at bounding box center [336, 312] width 595 height 46
drag, startPoint x: 56, startPoint y: 320, endPoint x: 242, endPoint y: 328, distance: 186.3
click at [242, 328] on input "[EMAIL_ADDRESS][DOMAIN_NAME]" at bounding box center [336, 312] width 595 height 46
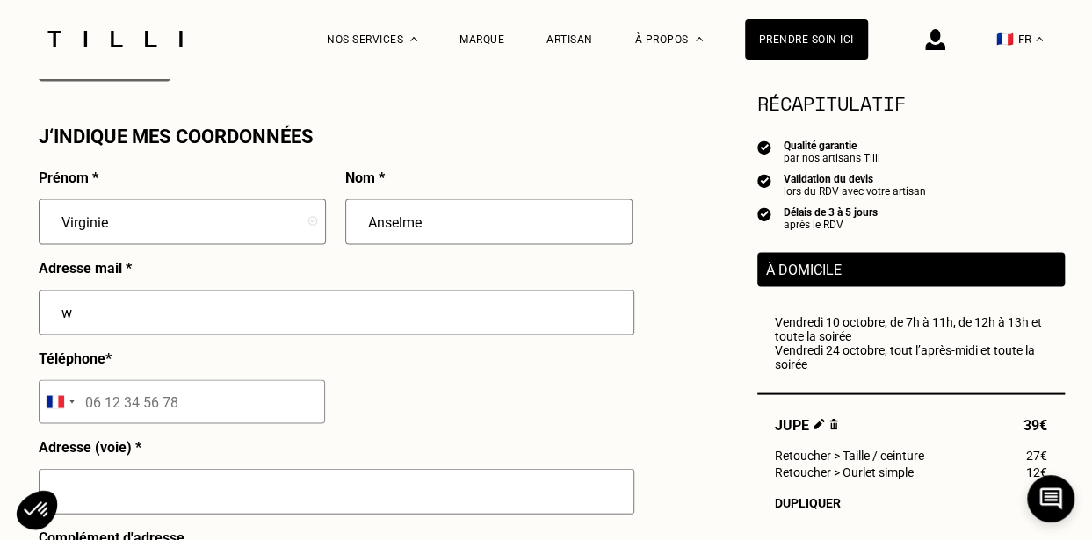
type input "[EMAIL_ADDRESS][DOMAIN_NAME]"
type input "[STREET_ADDRESS]"
type input "NOISY LE SEC"
click at [169, 412] on input "tel" at bounding box center [182, 401] width 286 height 44
drag, startPoint x: 182, startPoint y: 408, endPoint x: 108, endPoint y: 410, distance: 73.8
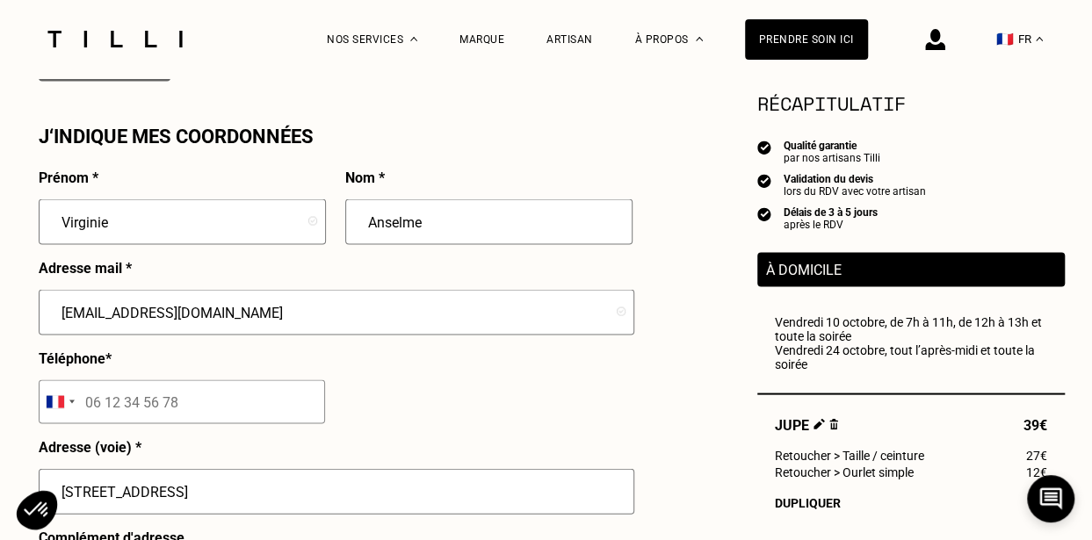
click at [108, 410] on input "tel" at bounding box center [182, 401] width 286 height 44
click at [74, 410] on div "Selected country" at bounding box center [60, 401] width 40 height 42
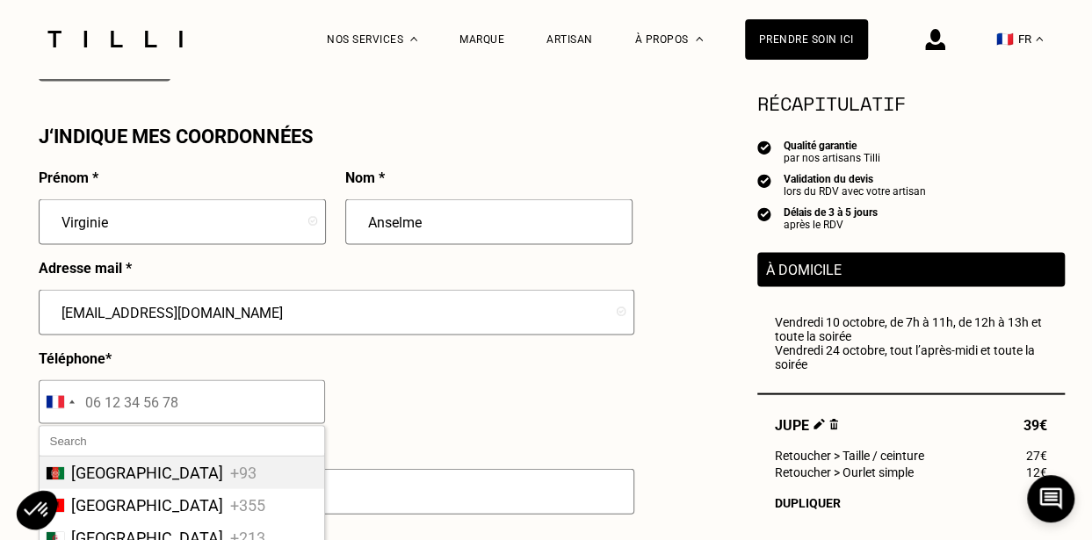
click at [91, 411] on input "tel" at bounding box center [182, 401] width 286 height 44
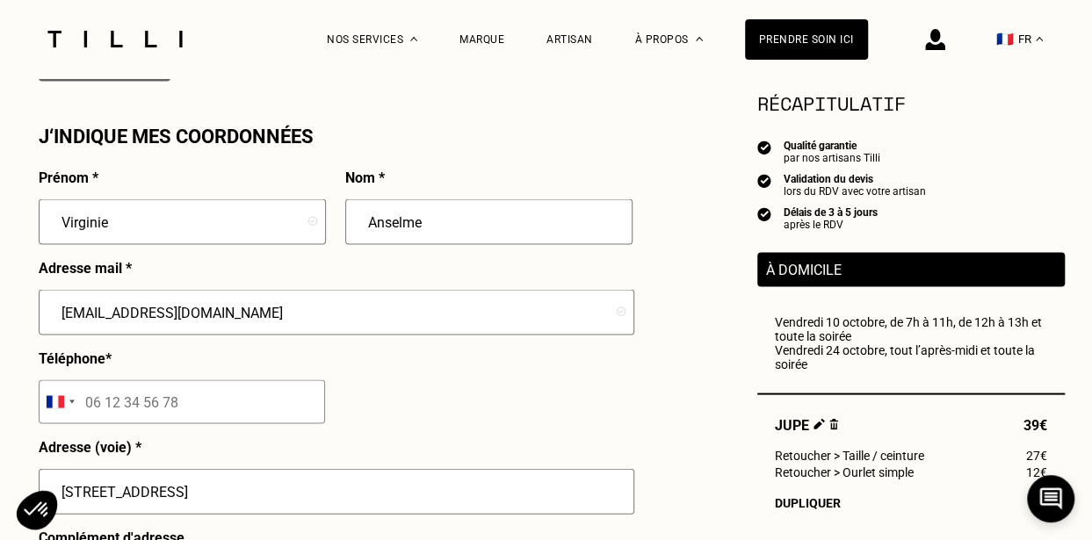
drag, startPoint x: 91, startPoint y: 411, endPoint x: 121, endPoint y: 414, distance: 30.0
click at [121, 414] on input "tel" at bounding box center [182, 401] width 286 height 44
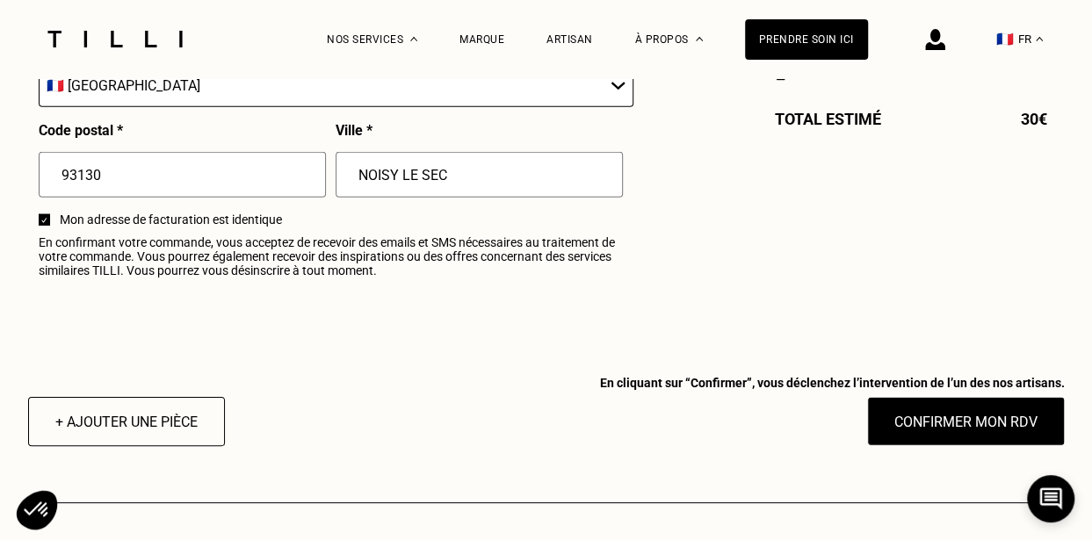
scroll to position [2283, 0]
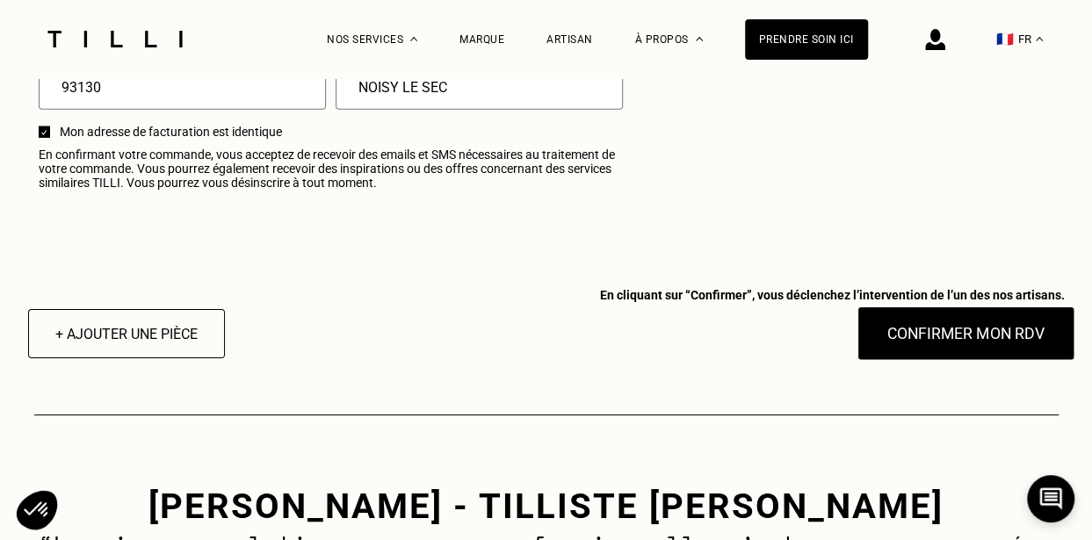
type input "06 13 04 66 24"
click at [941, 347] on button "Confirmer mon RDV" at bounding box center [965, 333] width 218 height 54
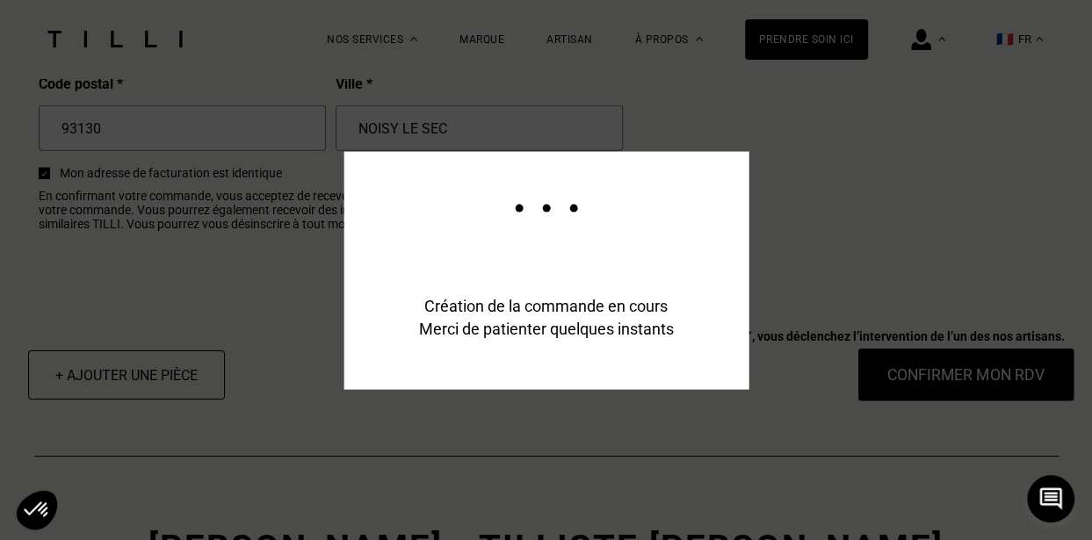
scroll to position [2325, 0]
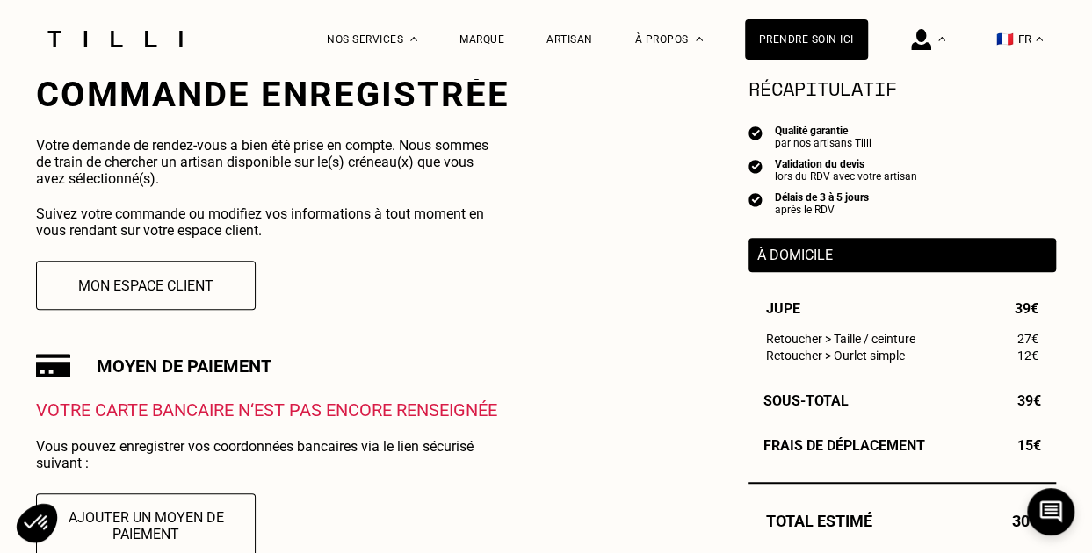
scroll to position [263, 0]
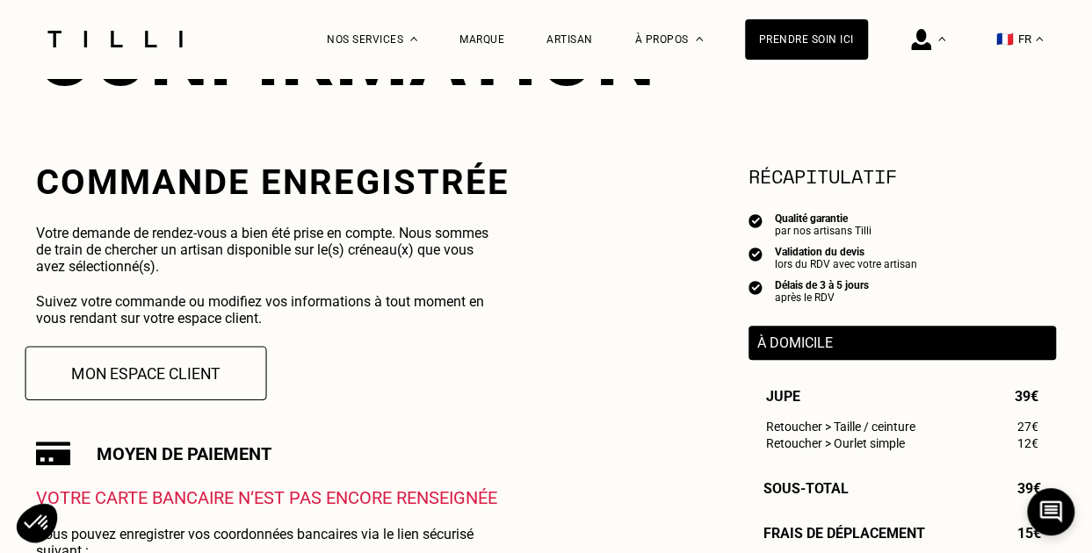
click at [190, 382] on button "Mon espace client" at bounding box center [145, 373] width 241 height 54
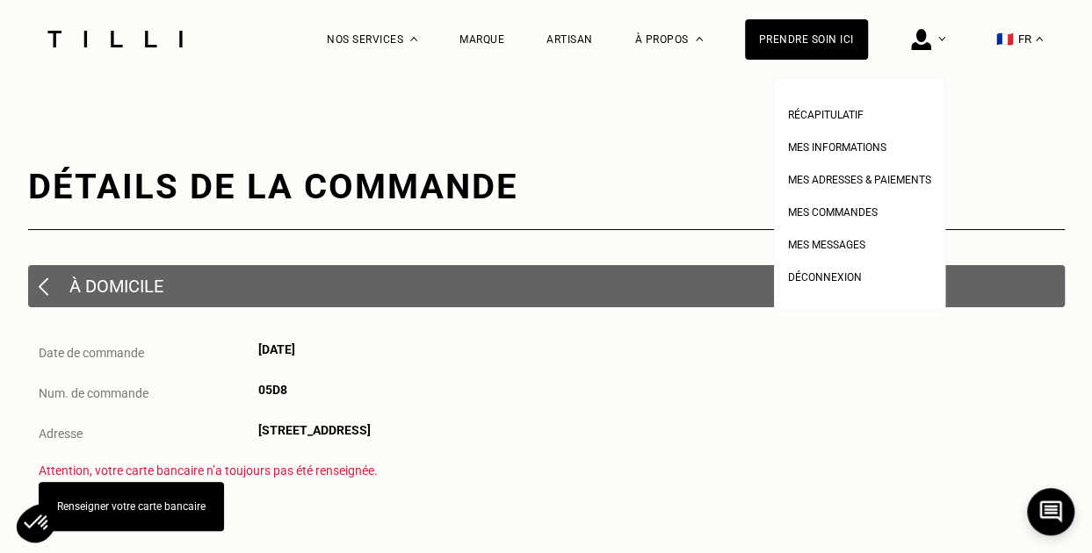
click at [945, 49] on div at bounding box center [928, 39] width 34 height 78
click at [870, 148] on span "Mes informations" at bounding box center [837, 147] width 98 height 12
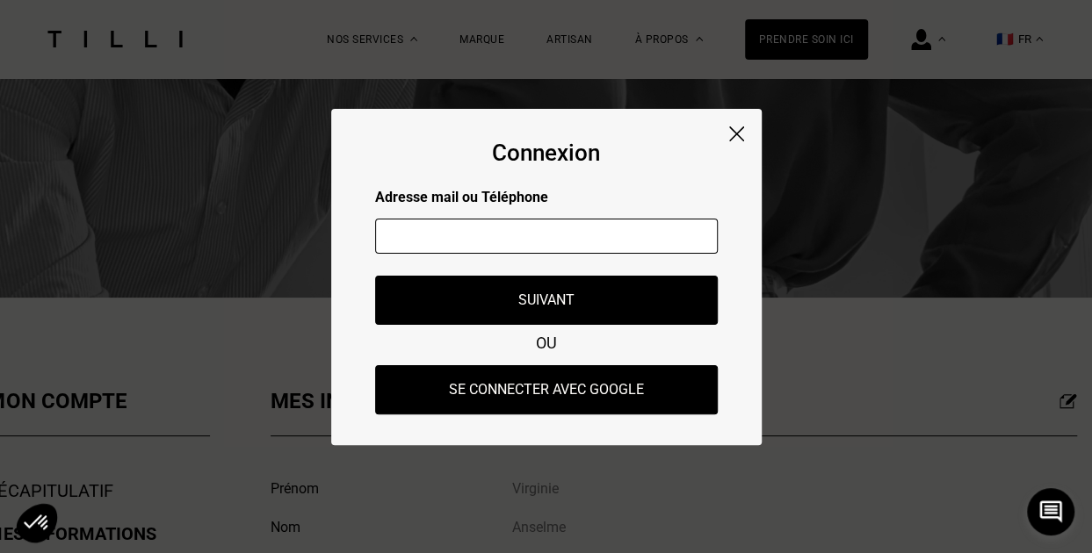
click at [537, 241] on input "text" at bounding box center [546, 236] width 342 height 35
type input "[EMAIL_ADDRESS][DOMAIN_NAME]"
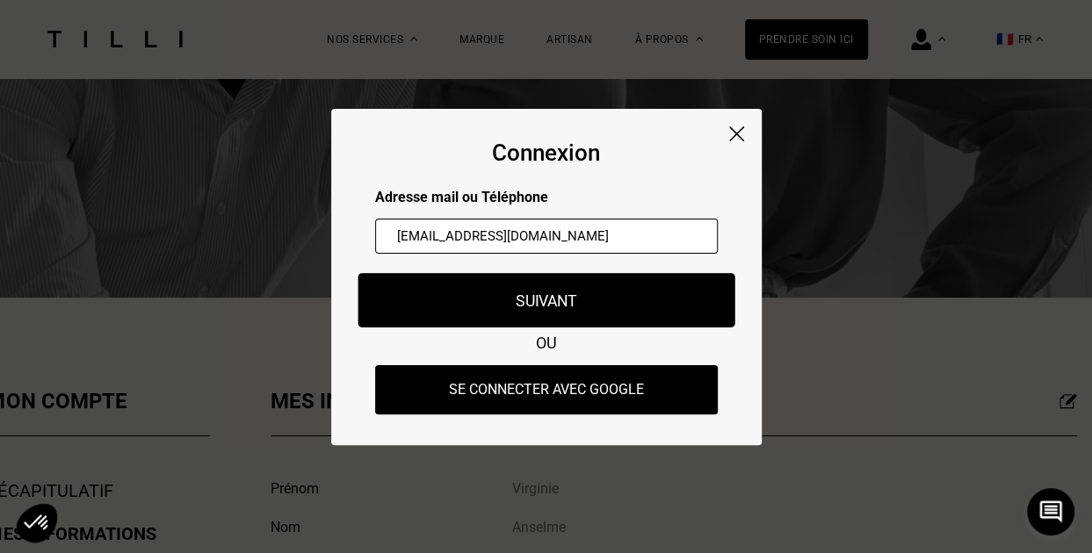
click at [537, 301] on button "Suivant" at bounding box center [545, 300] width 377 height 54
